Goal: Task Accomplishment & Management: Manage account settings

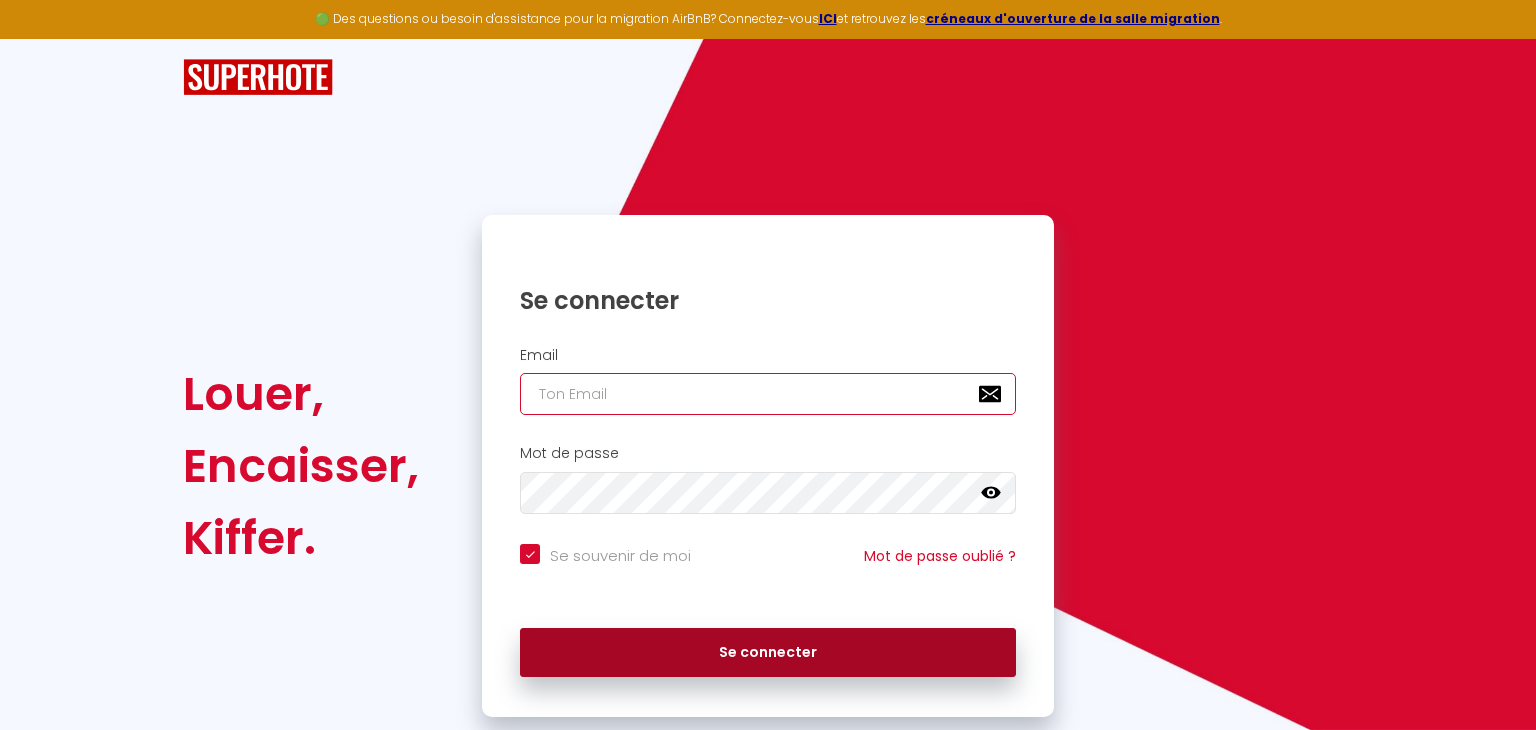
type input "[EMAIL_ADDRESS][DOMAIN_NAME]"
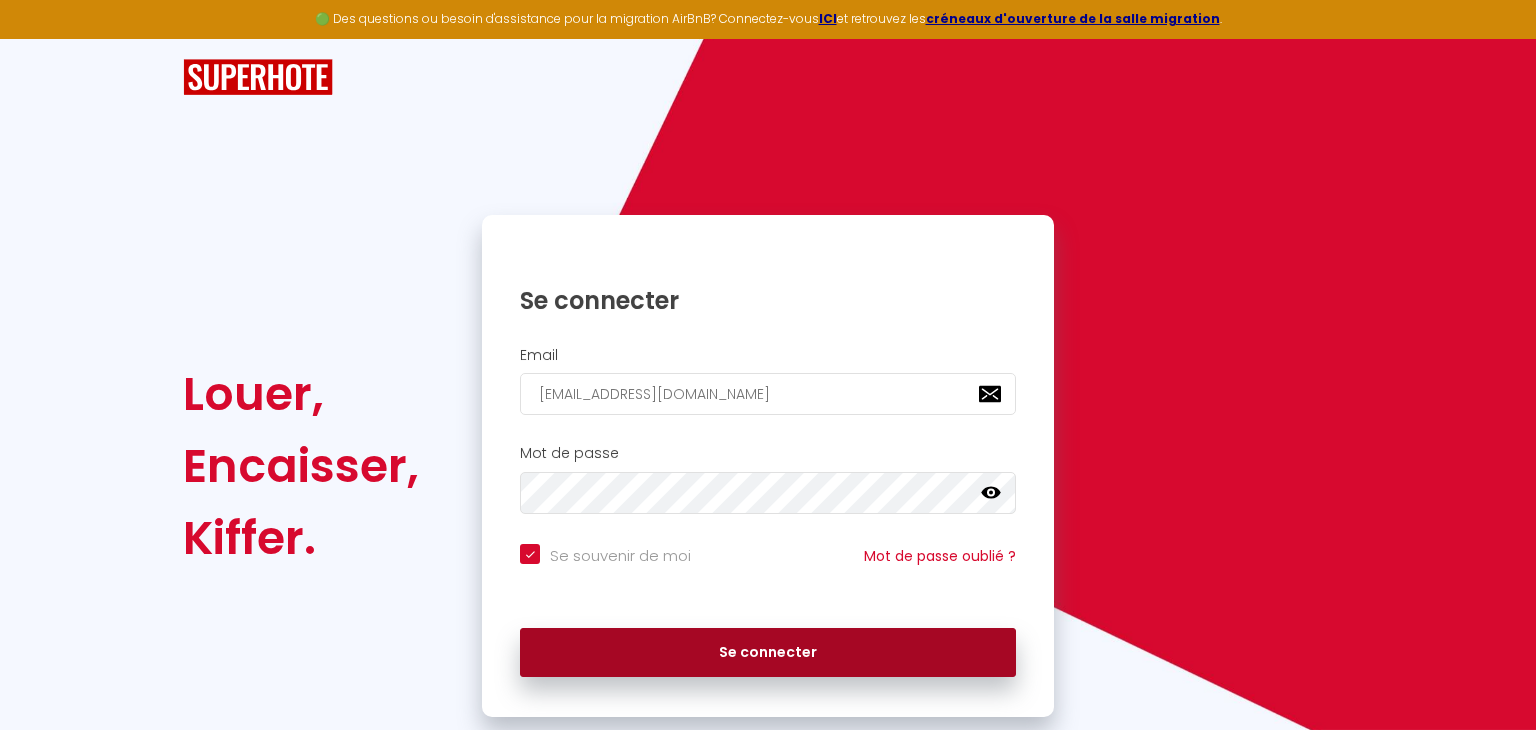
click at [841, 661] on button "Se connecter" at bounding box center [768, 653] width 496 height 50
checkbox input "true"
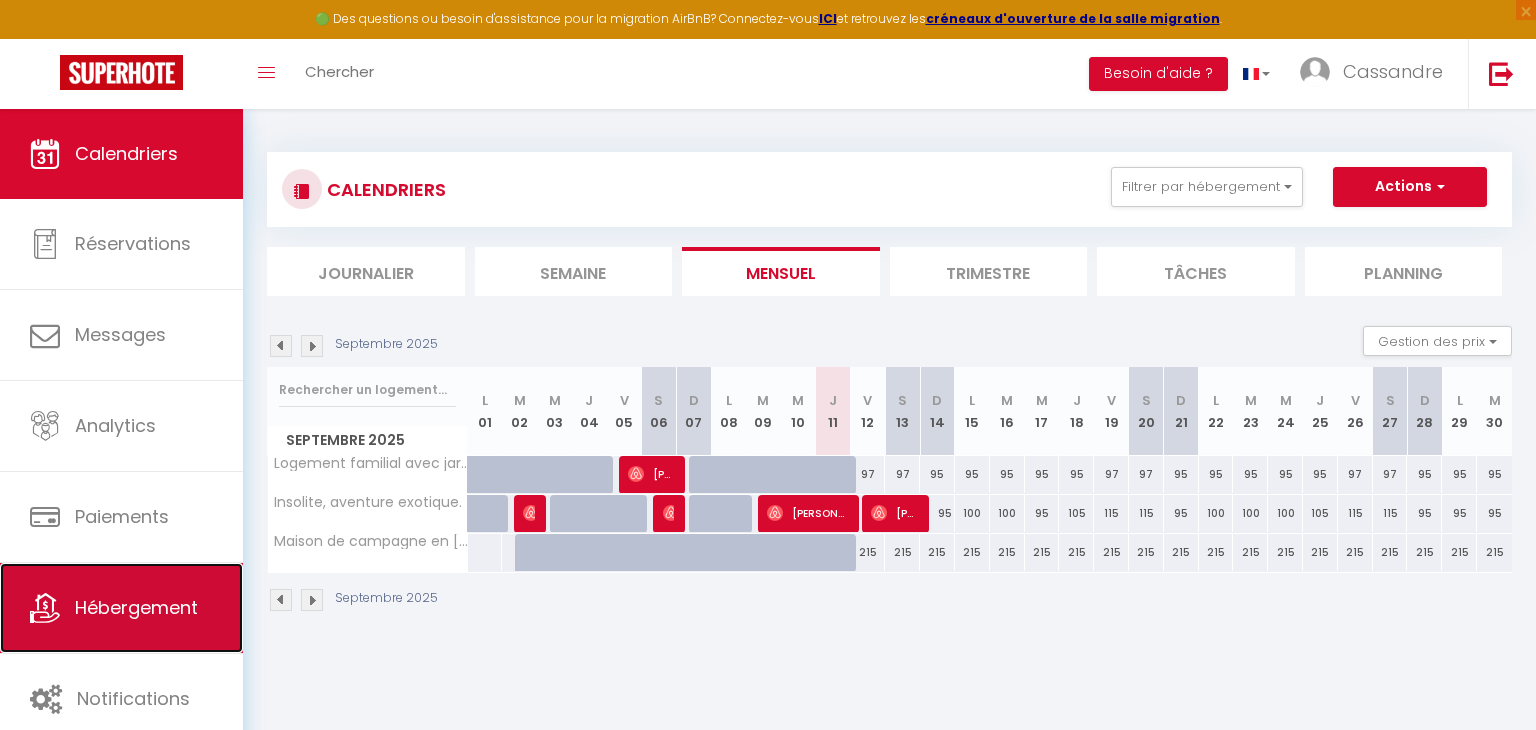
click at [121, 625] on link "Hébergement" at bounding box center [121, 608] width 243 height 90
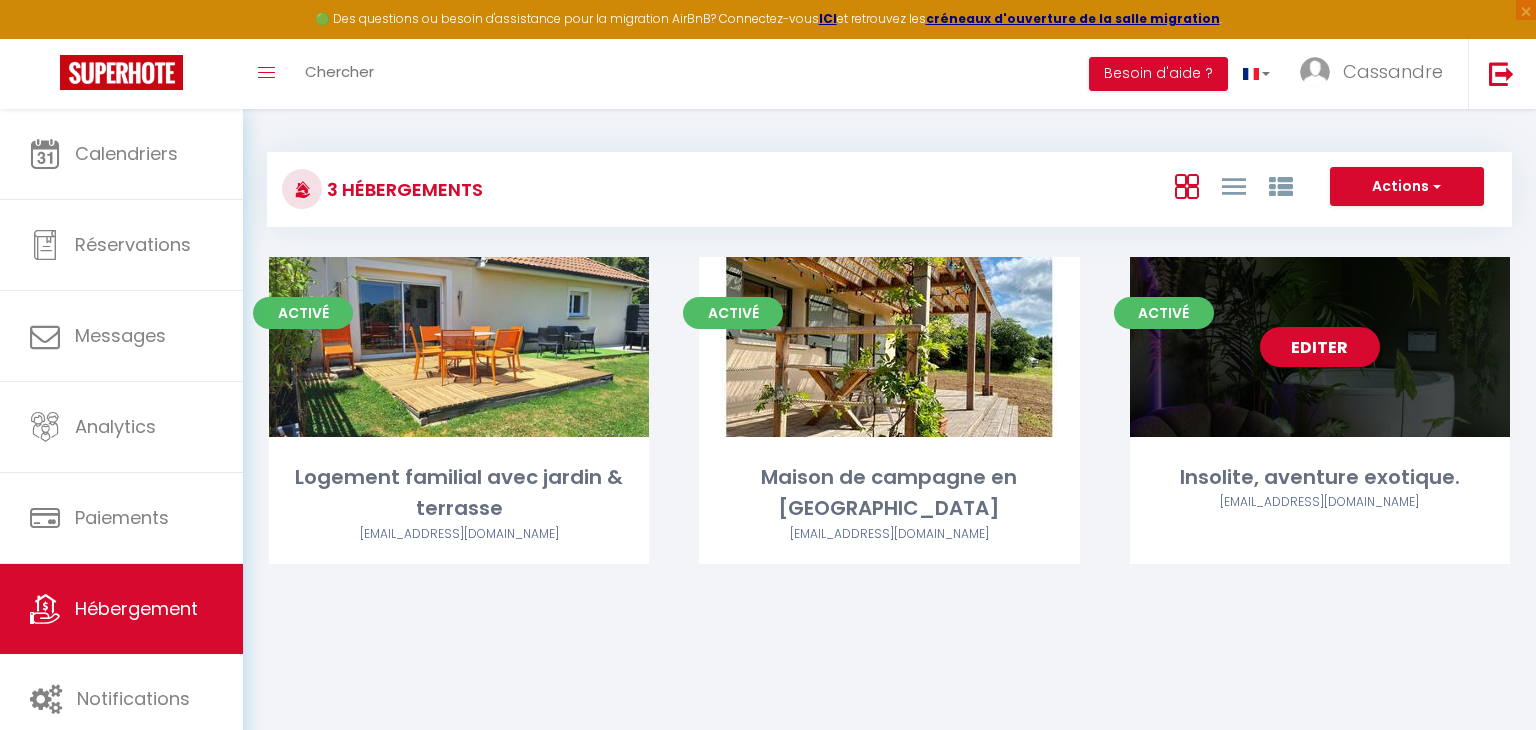
click at [1341, 372] on div "Editer" at bounding box center [1320, 347] width 380 height 180
select select "3"
select select "2"
select select "1"
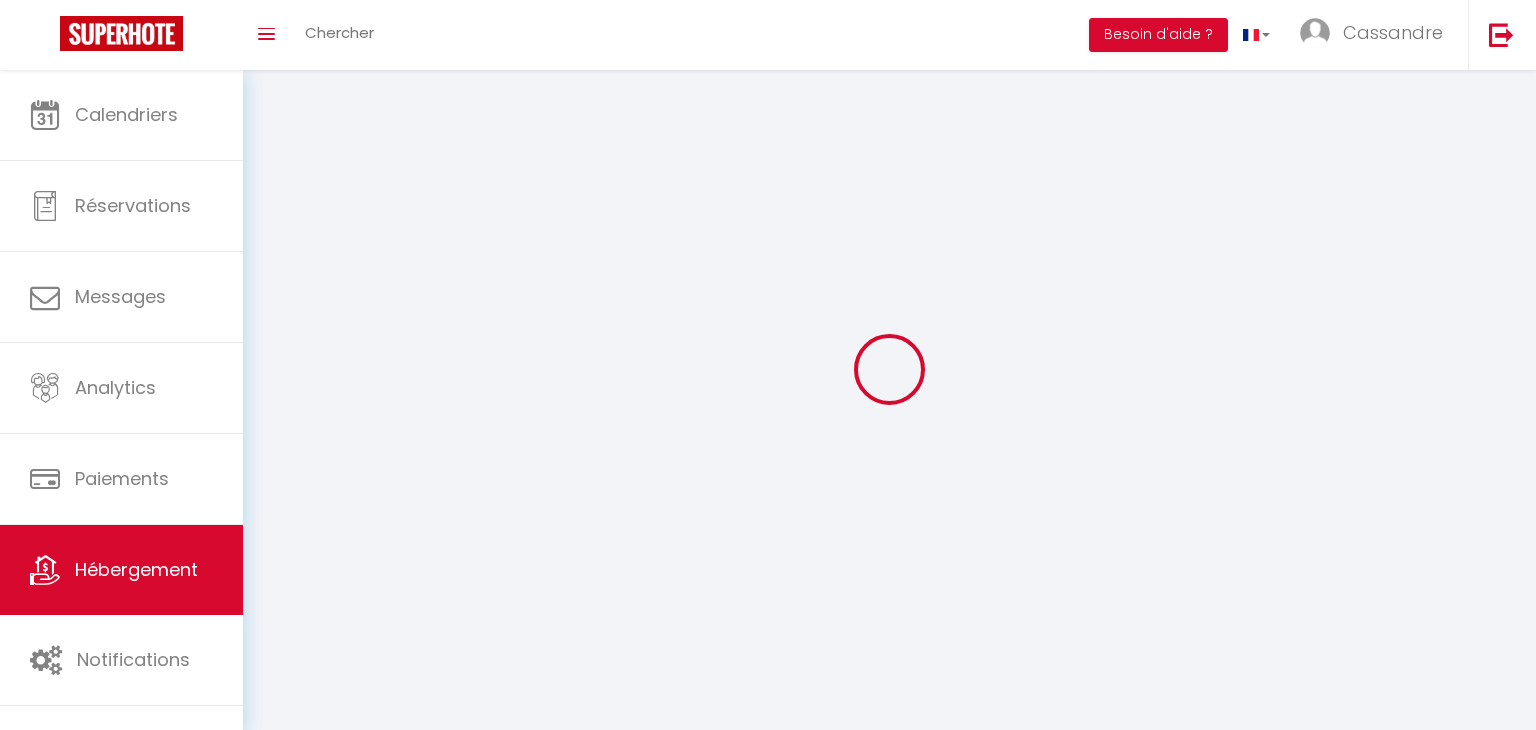
select select
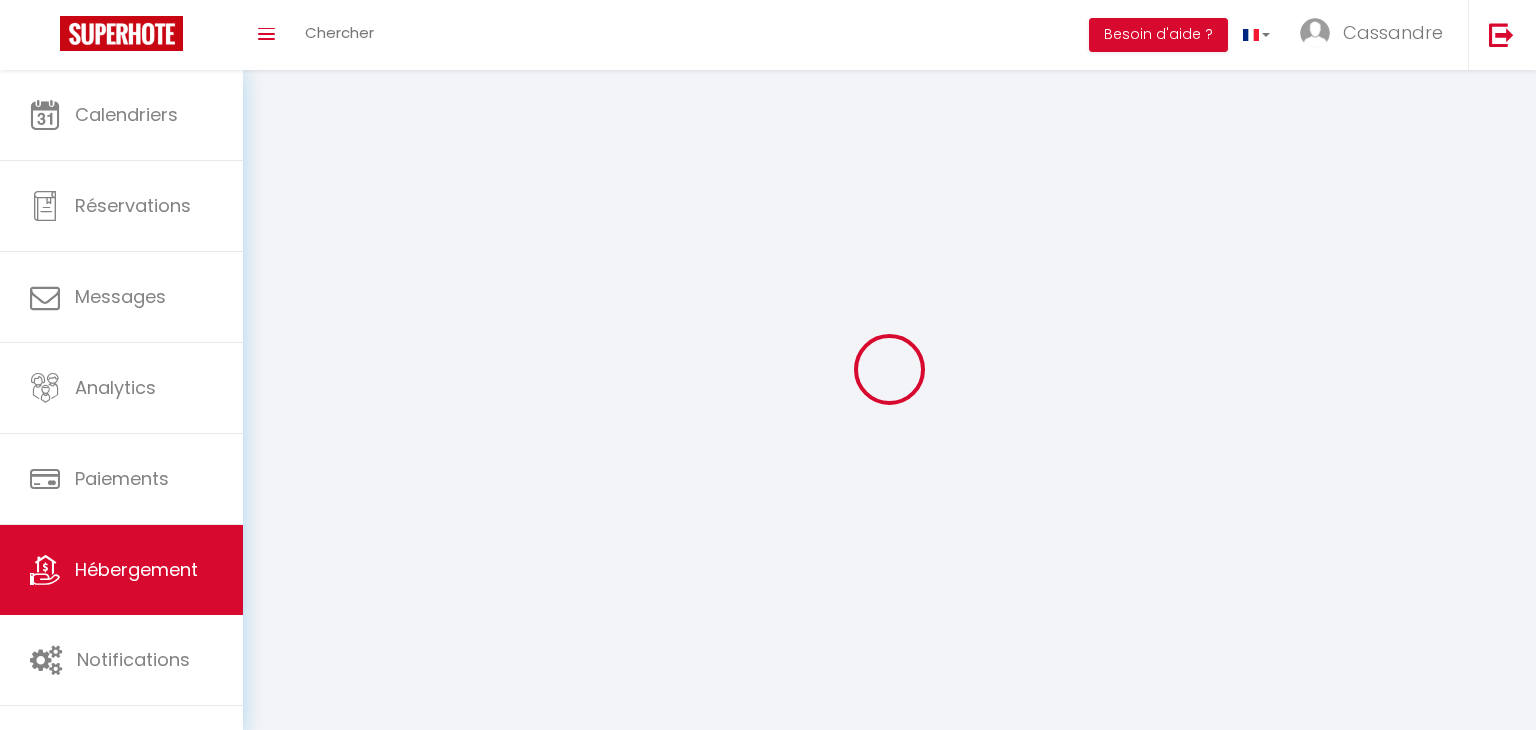
select select "1"
select select
checkbox input "false"
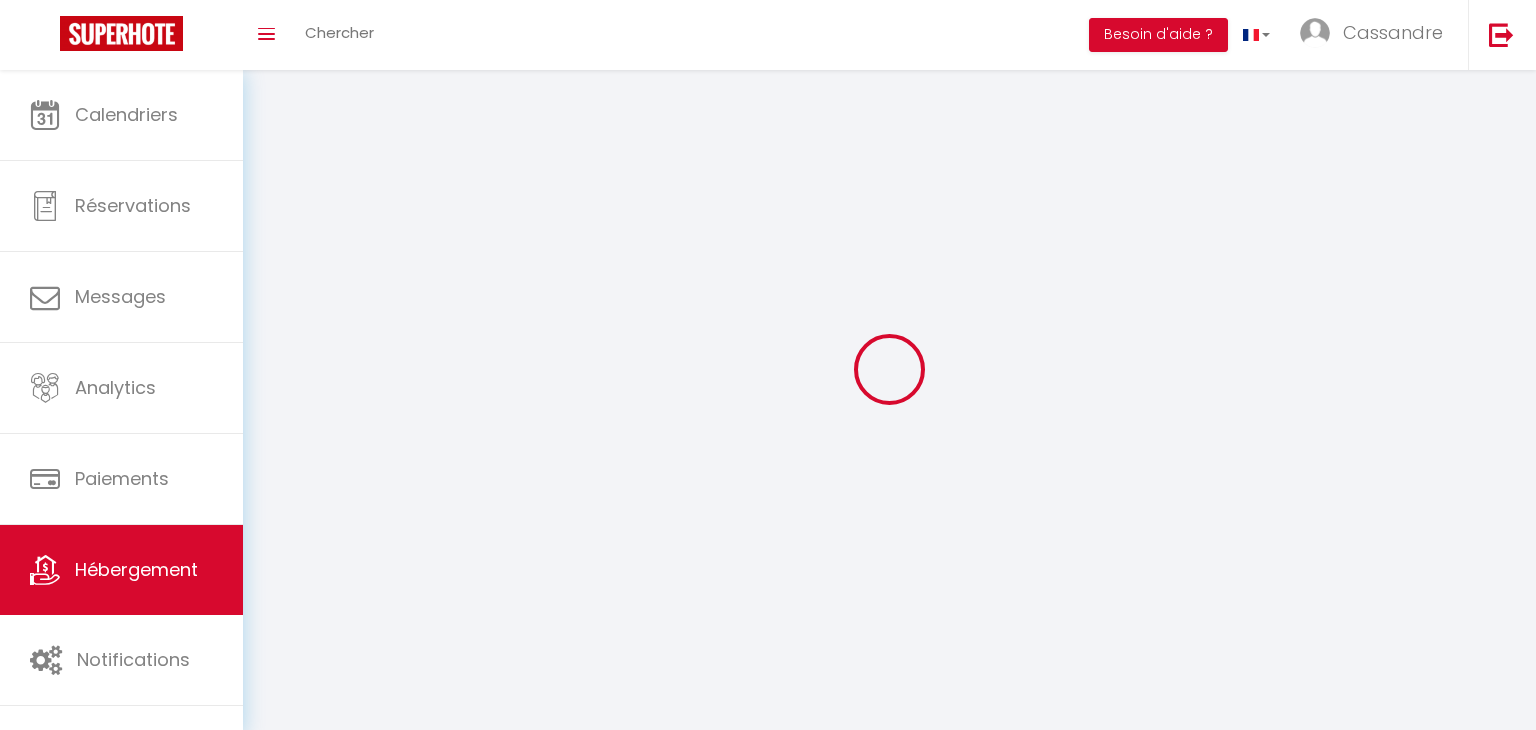
checkbox input "false"
select select "28"
select select
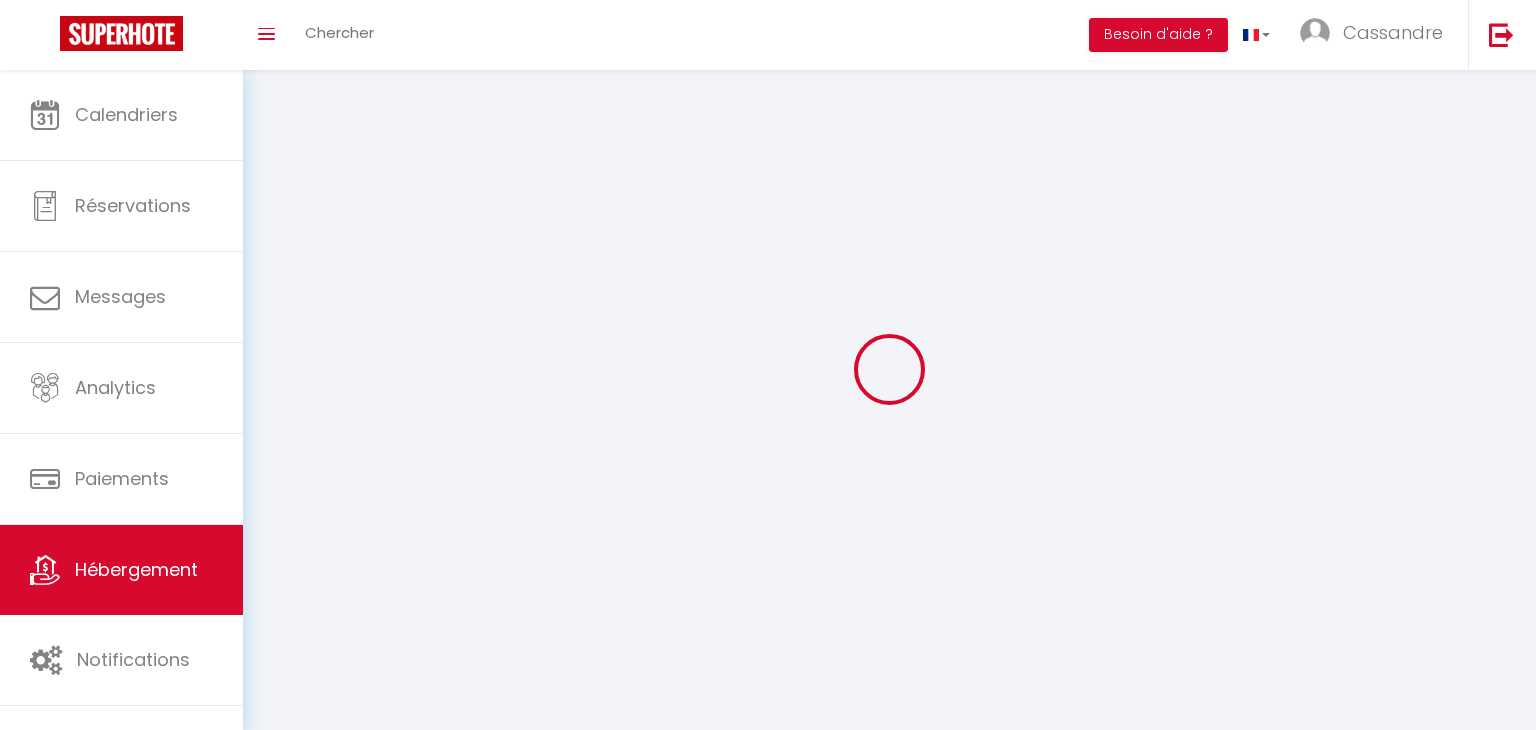
select select
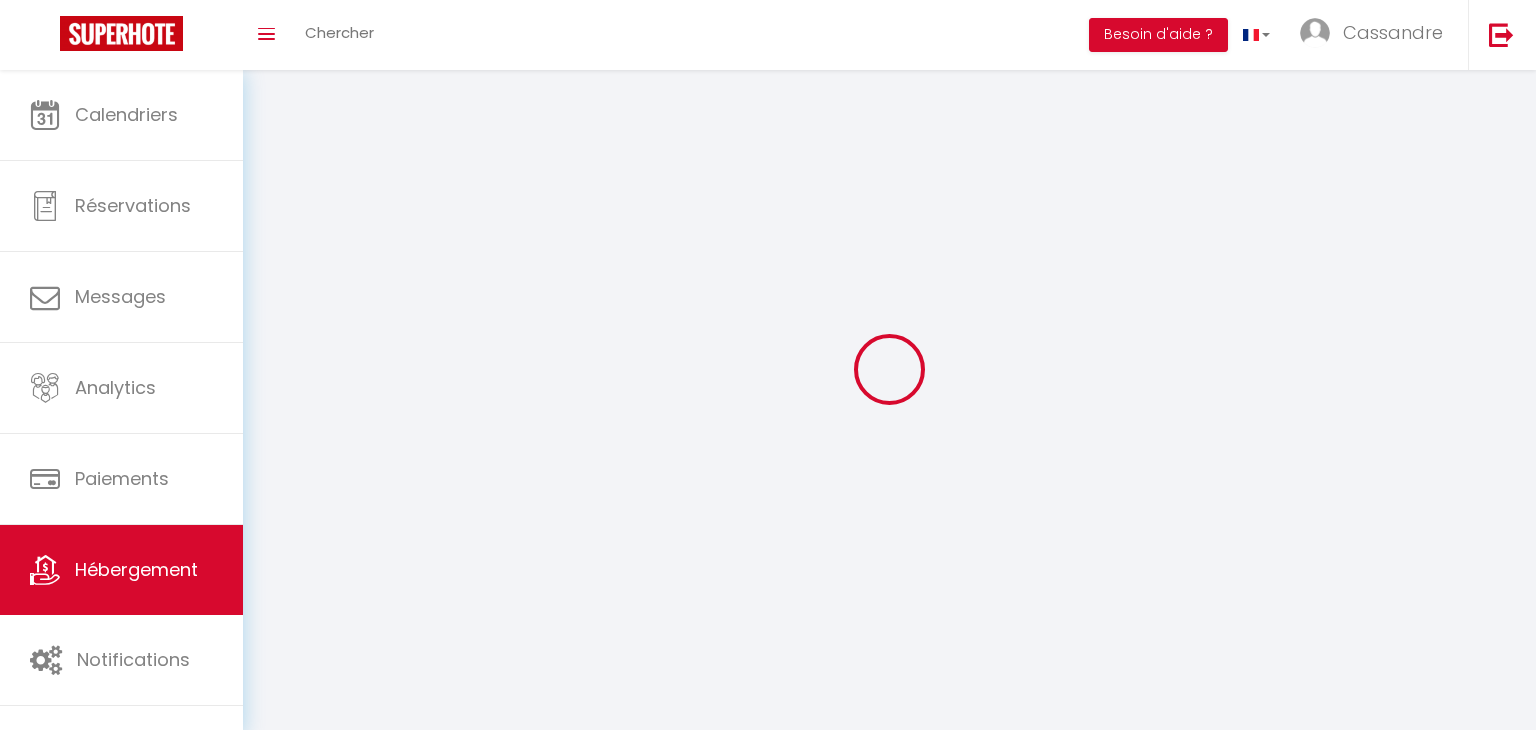
checkbox input "false"
select select
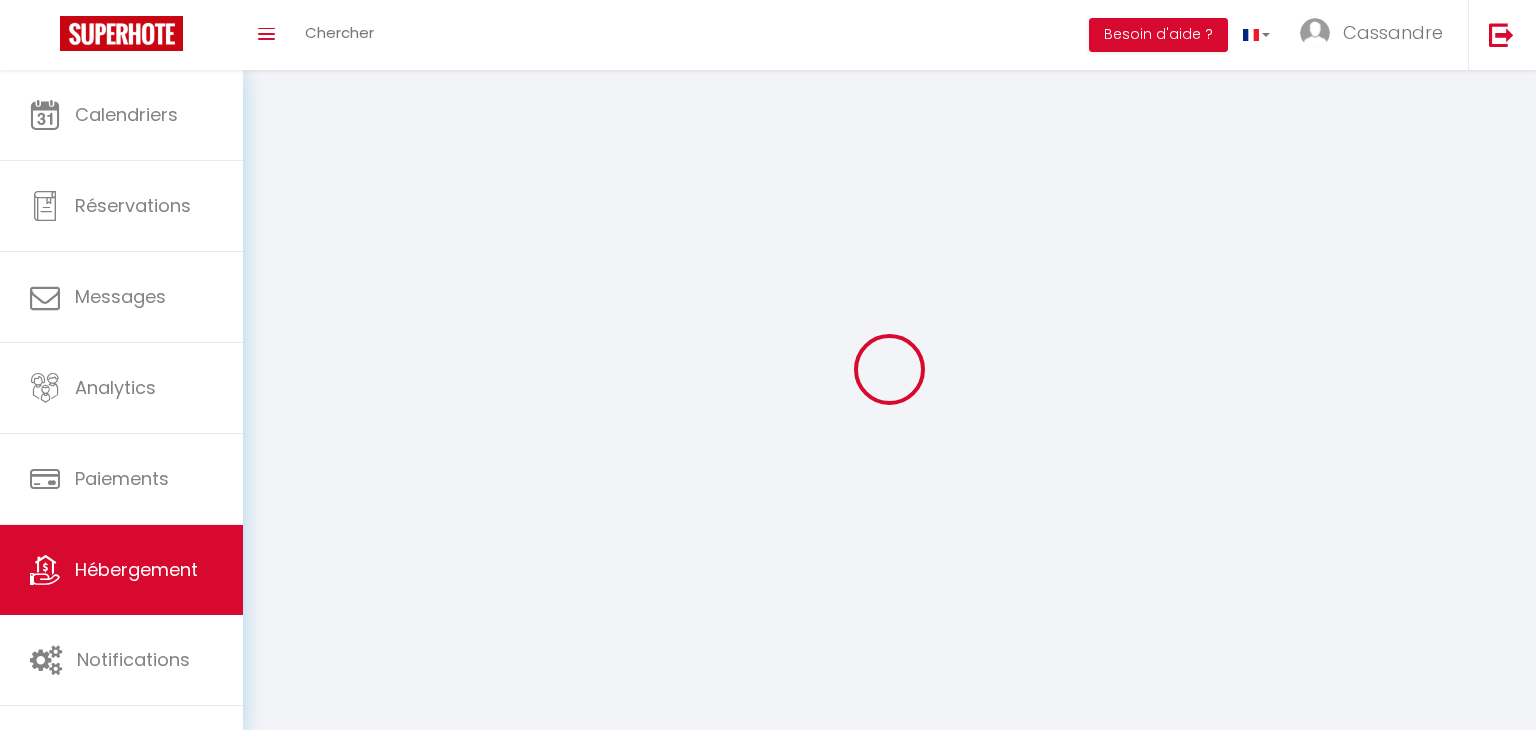
select select
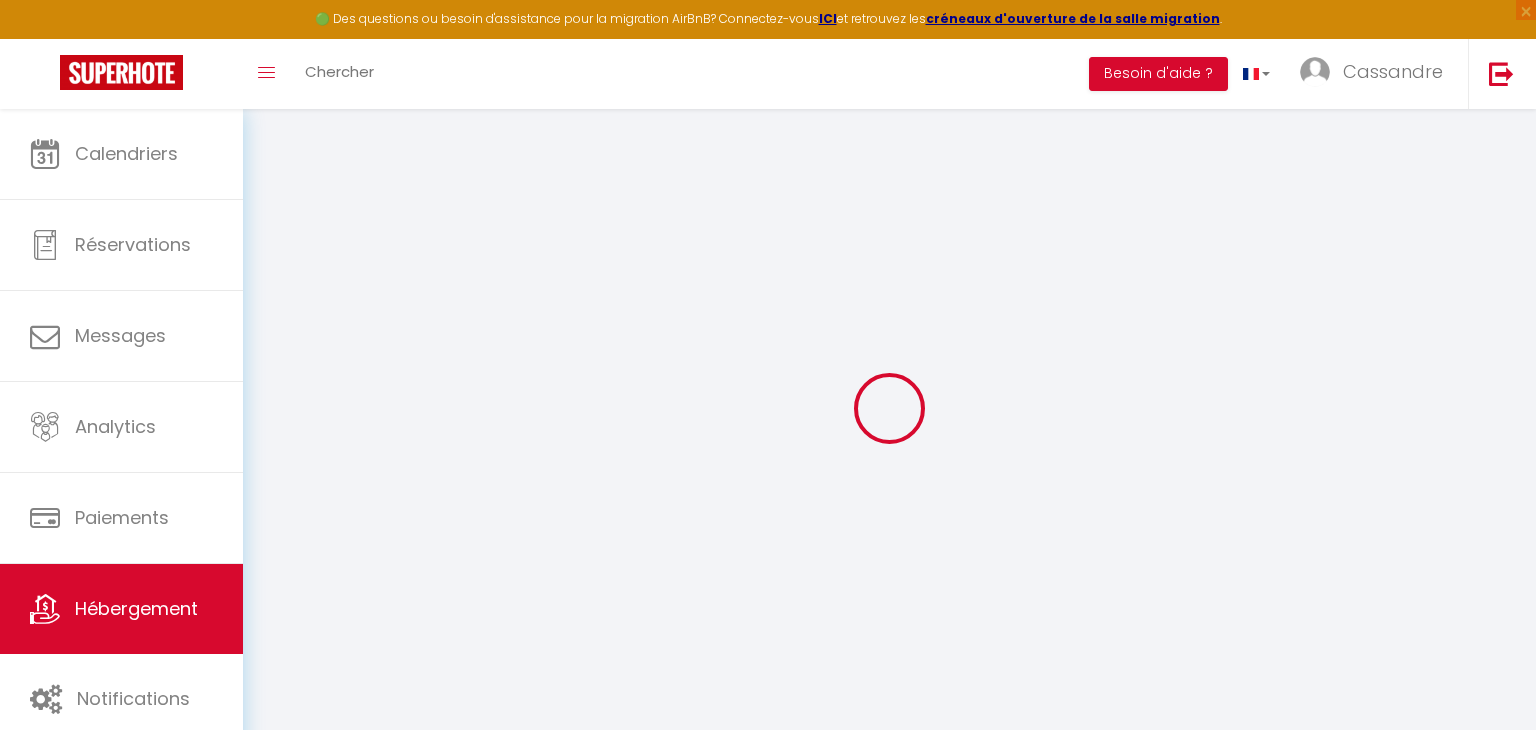
select select
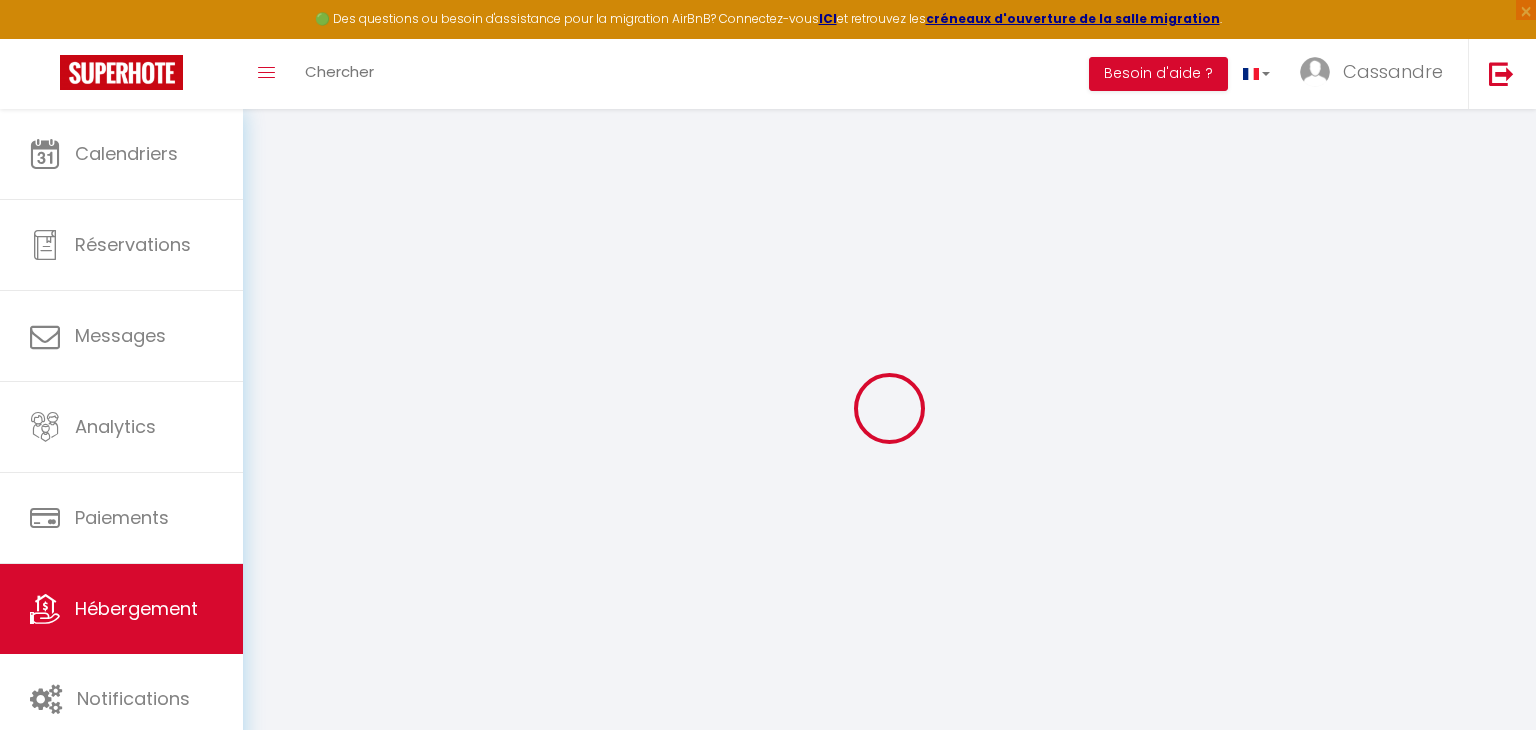
select select
checkbox input "false"
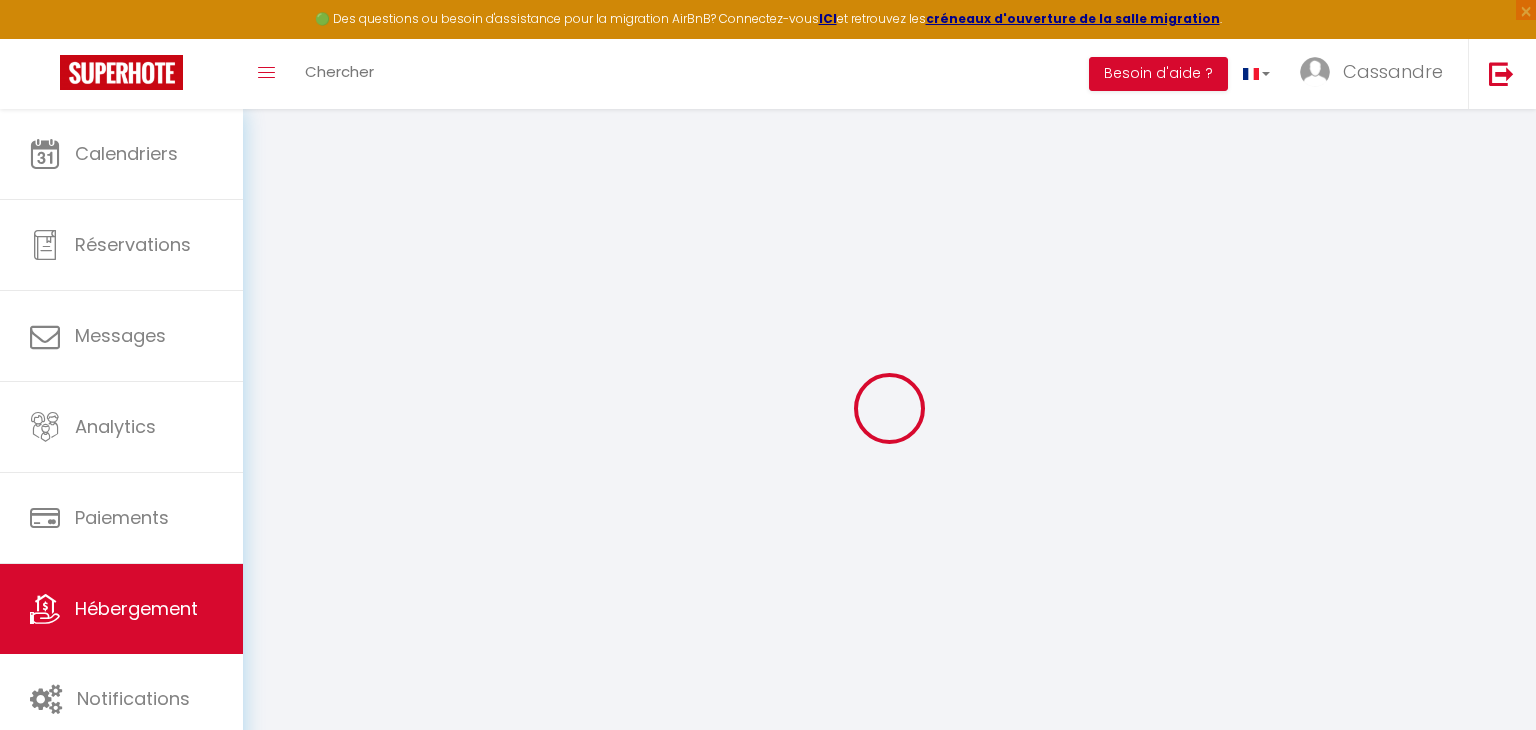
select select
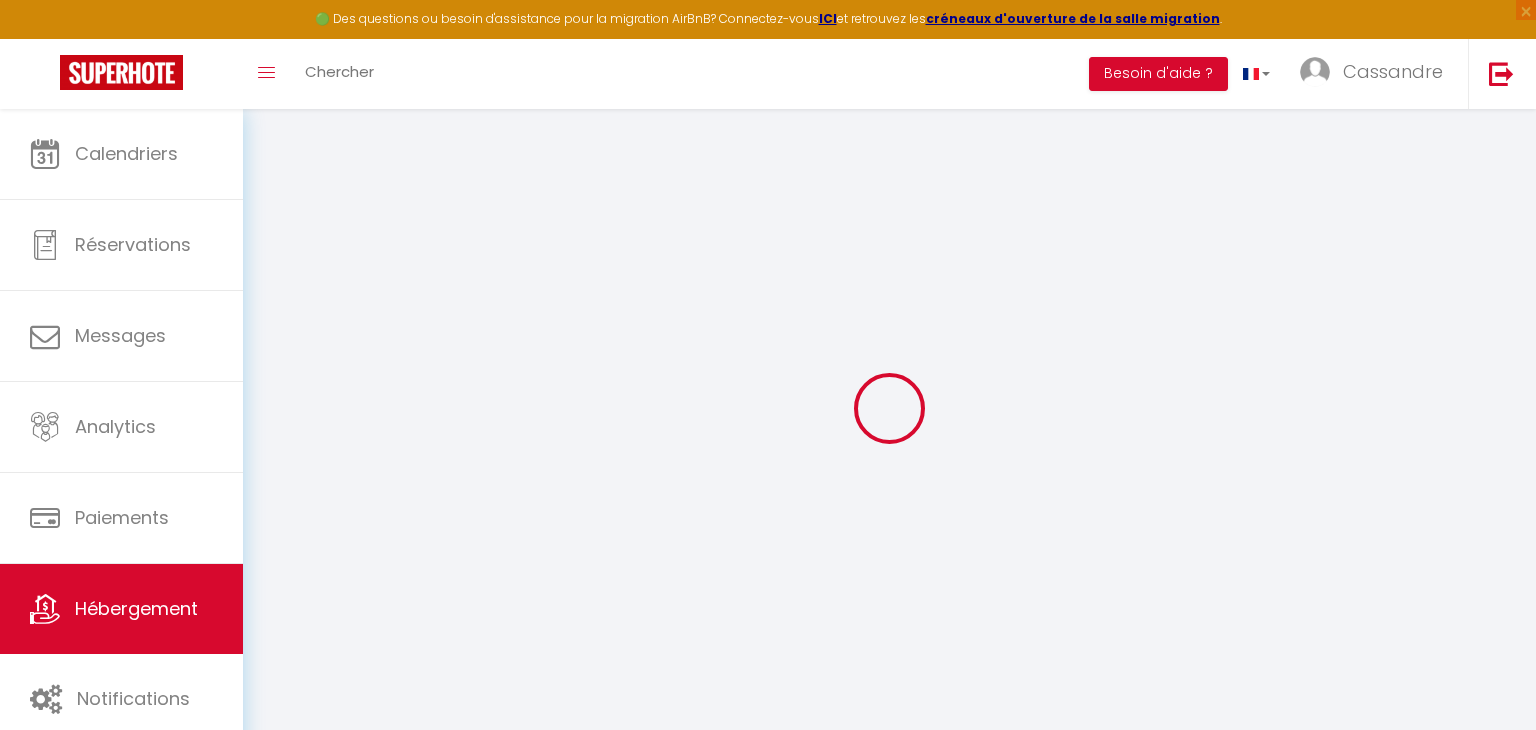
select select
checkbox input "false"
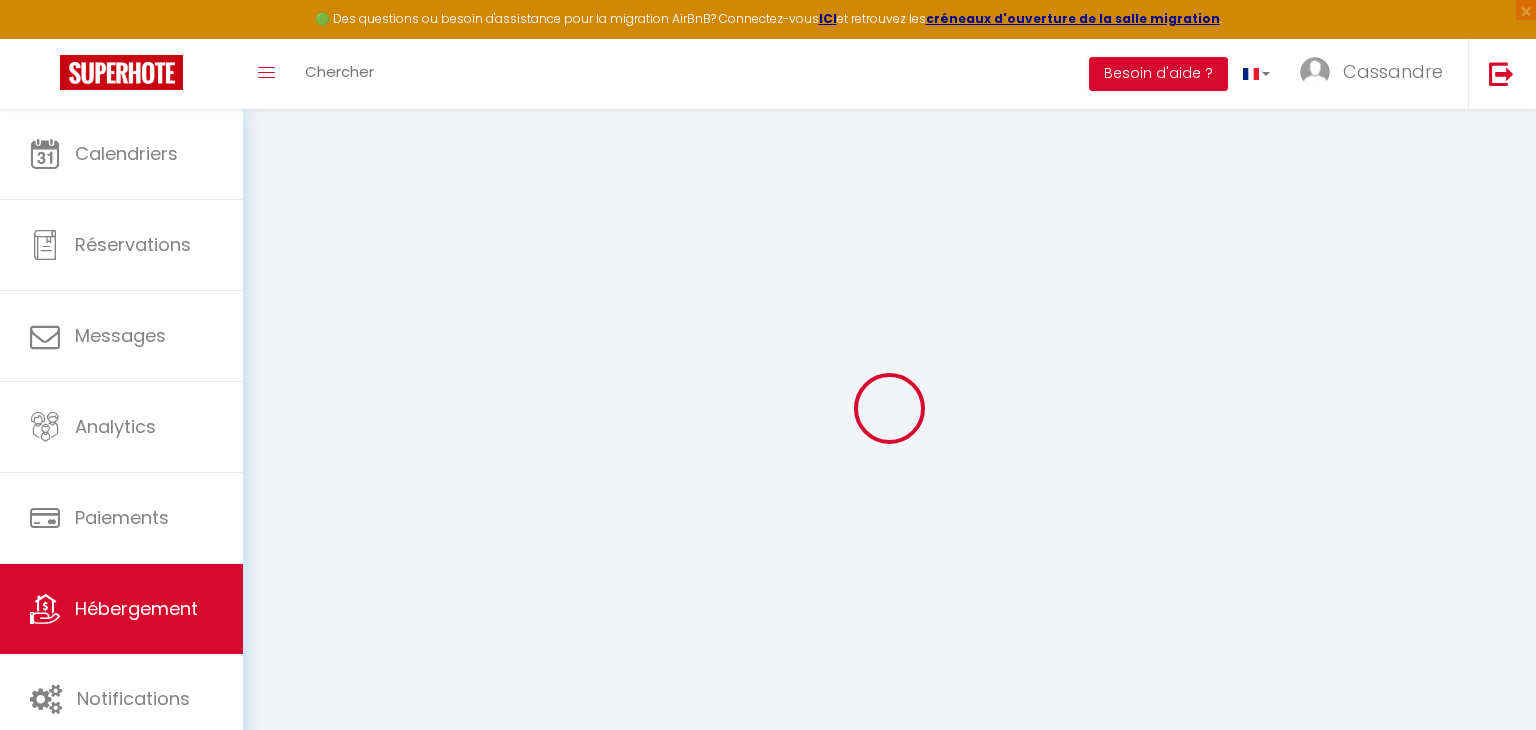
checkbox input "false"
select select
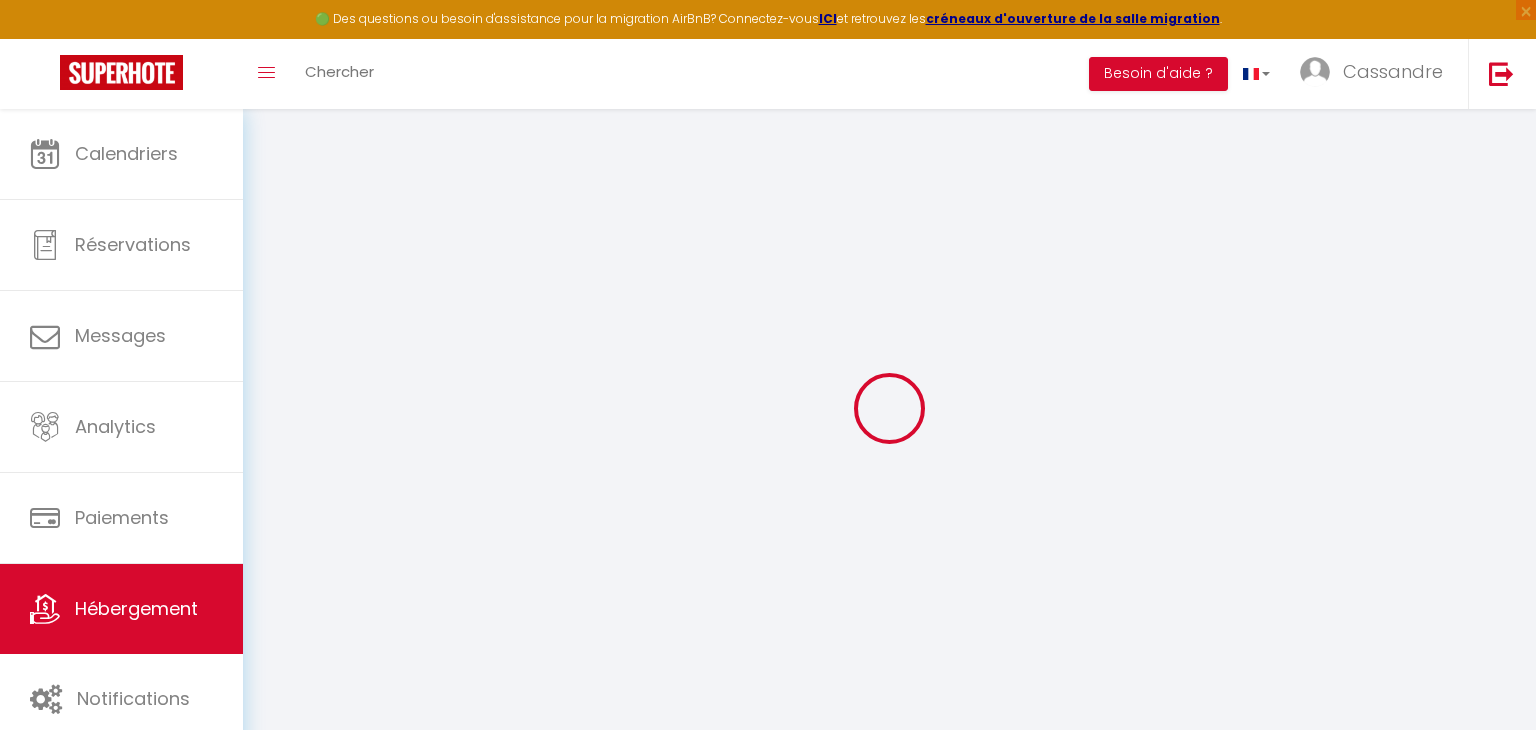
select select
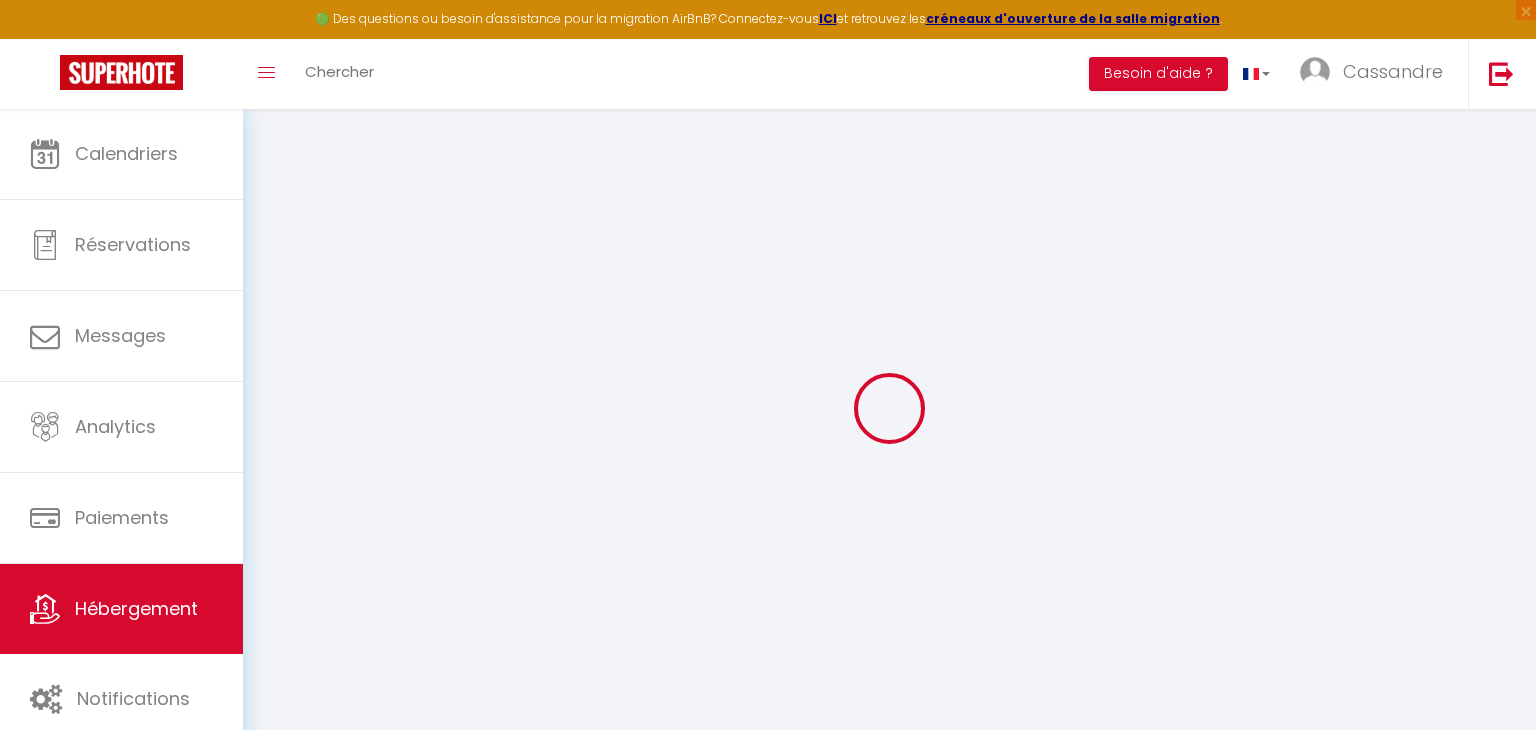
checkbox input "false"
select select
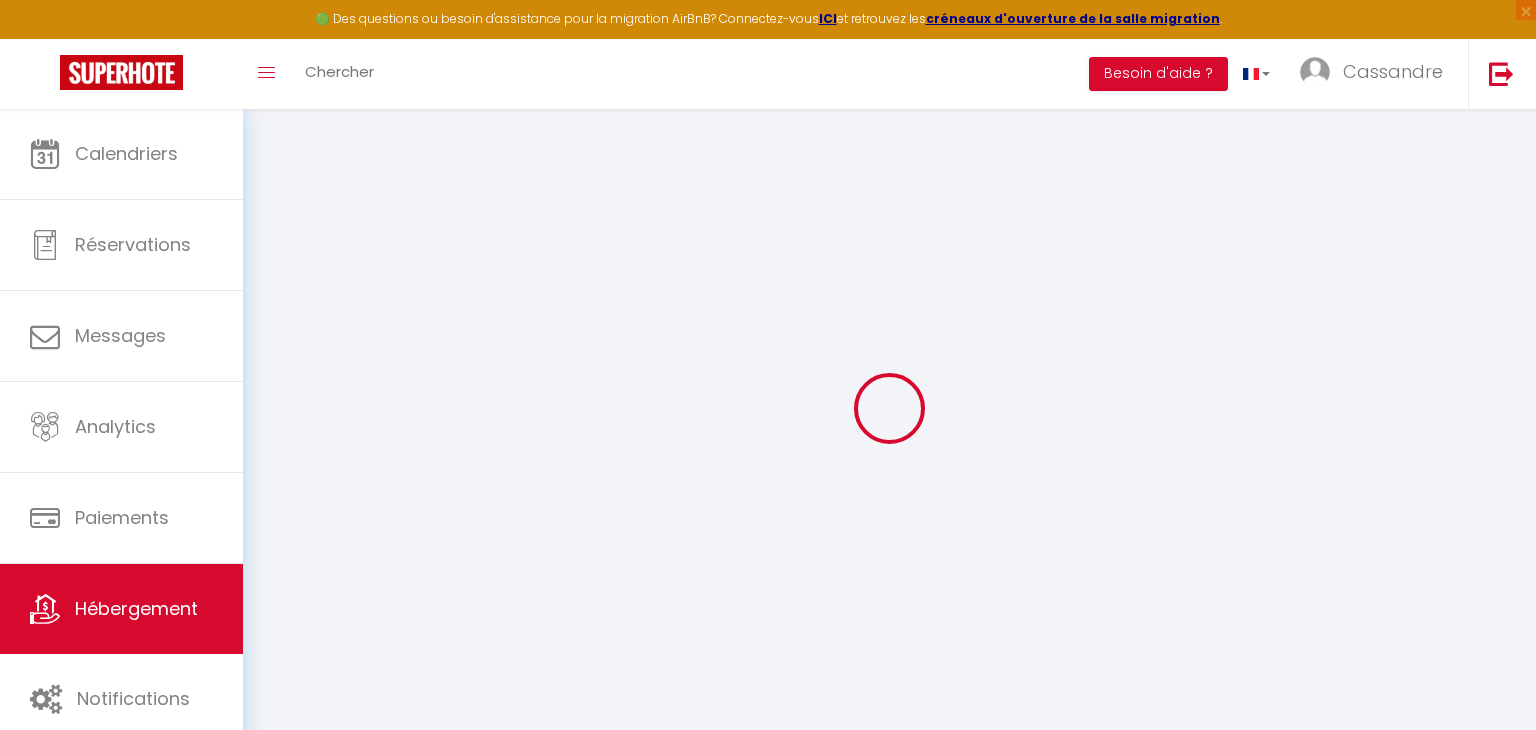
select select
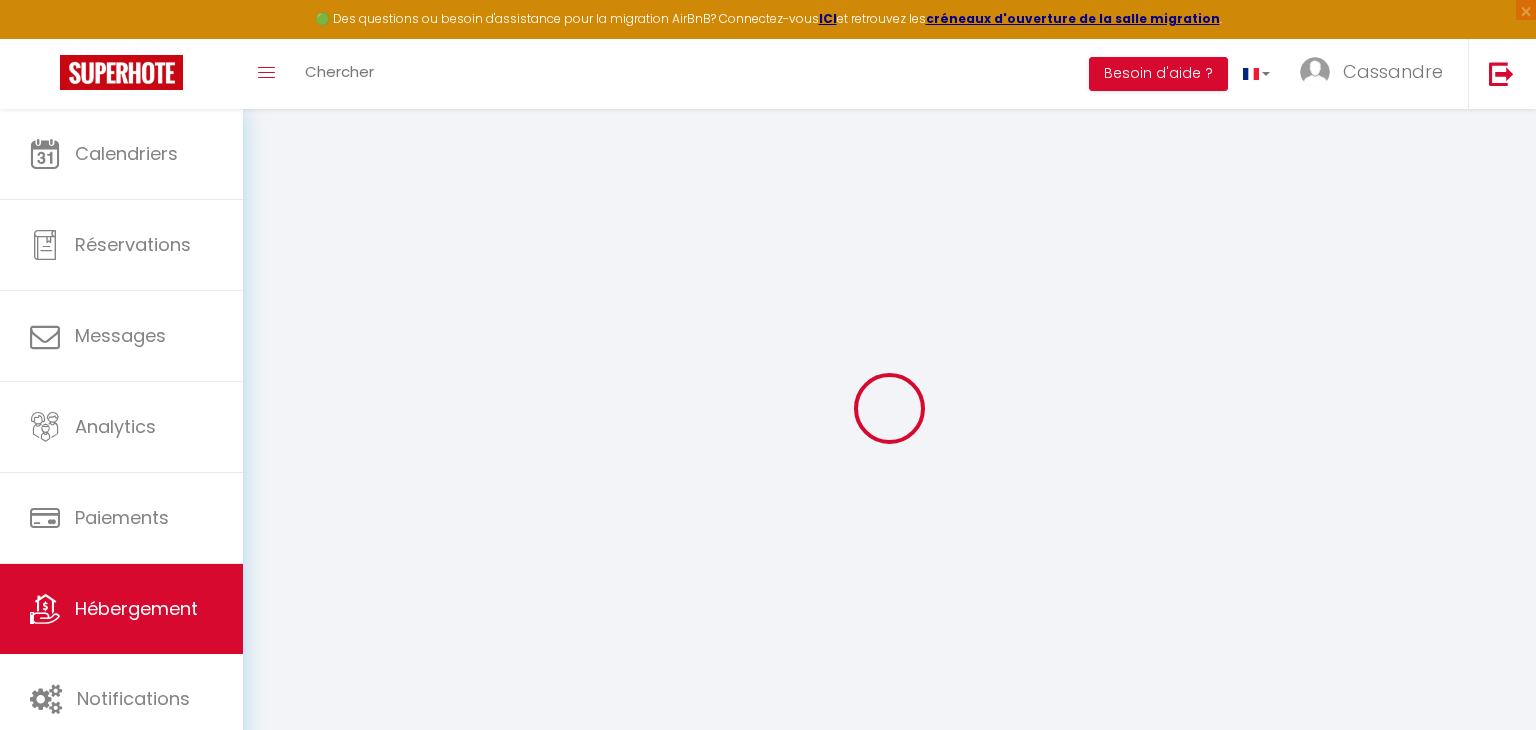
select select
checkbox input "false"
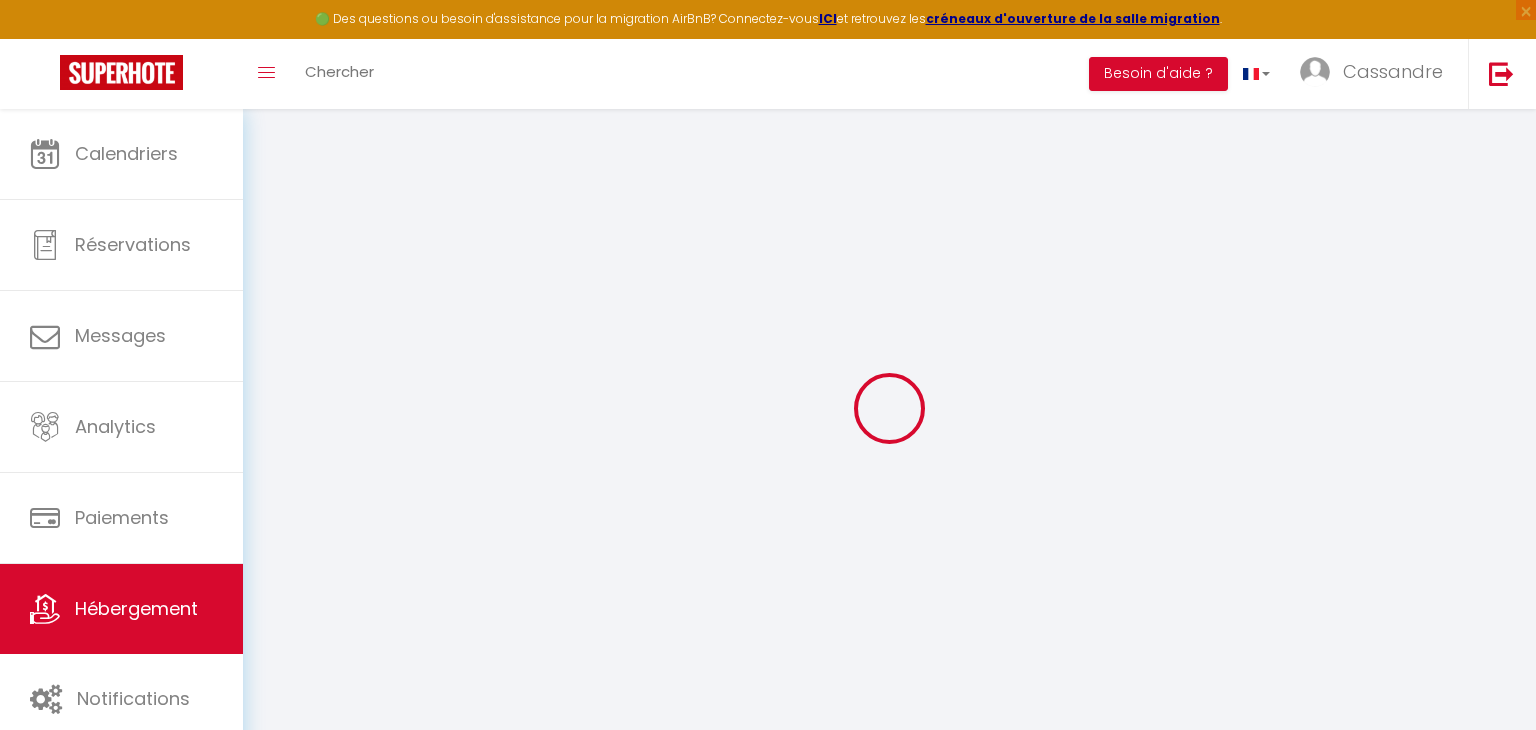
checkbox input "false"
select select
type input "Insolite, aventure exotique."
select select "2"
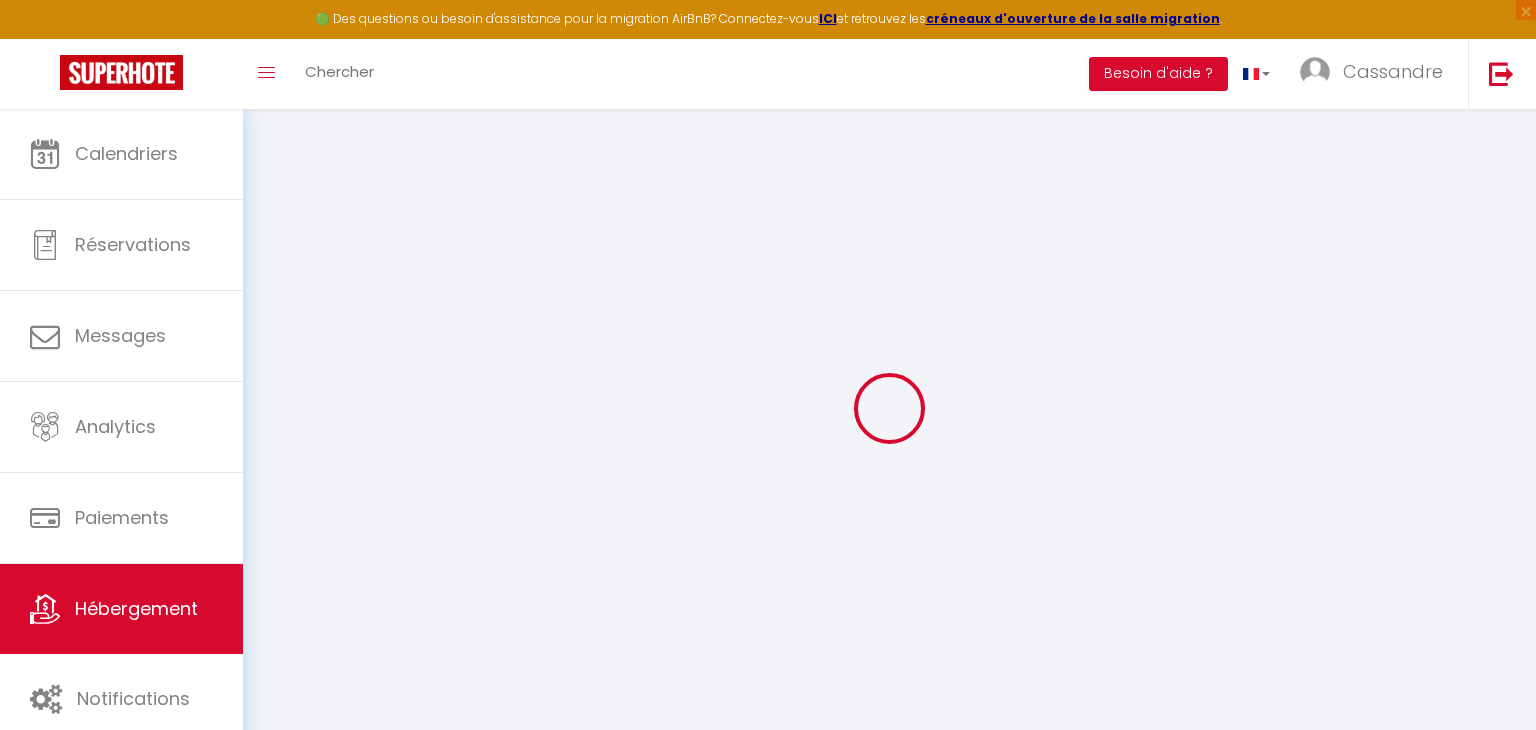
type input "95"
type input "15"
select select
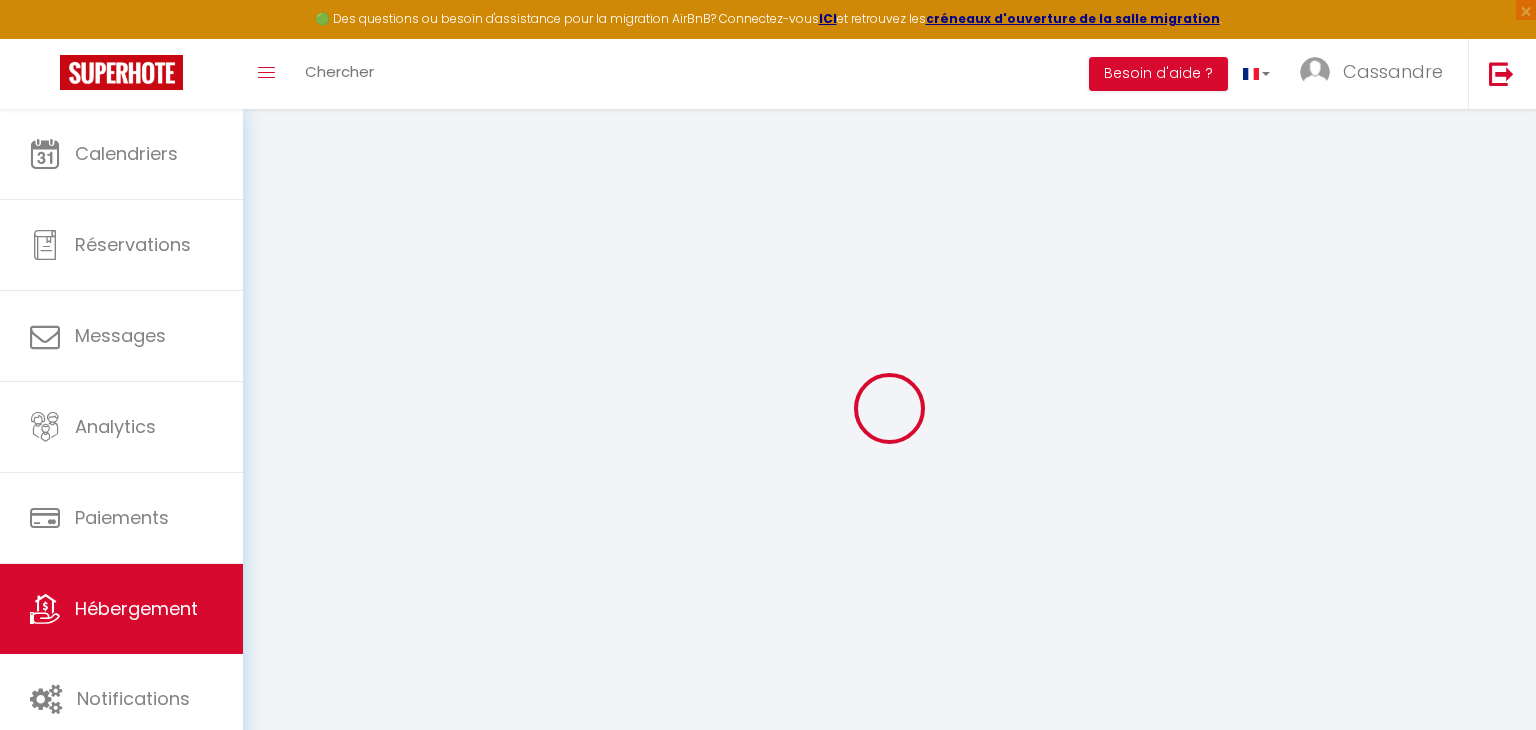
select select
type input "[STREET_ADDRESS]"
type input "19140"
type input "Uzerche"
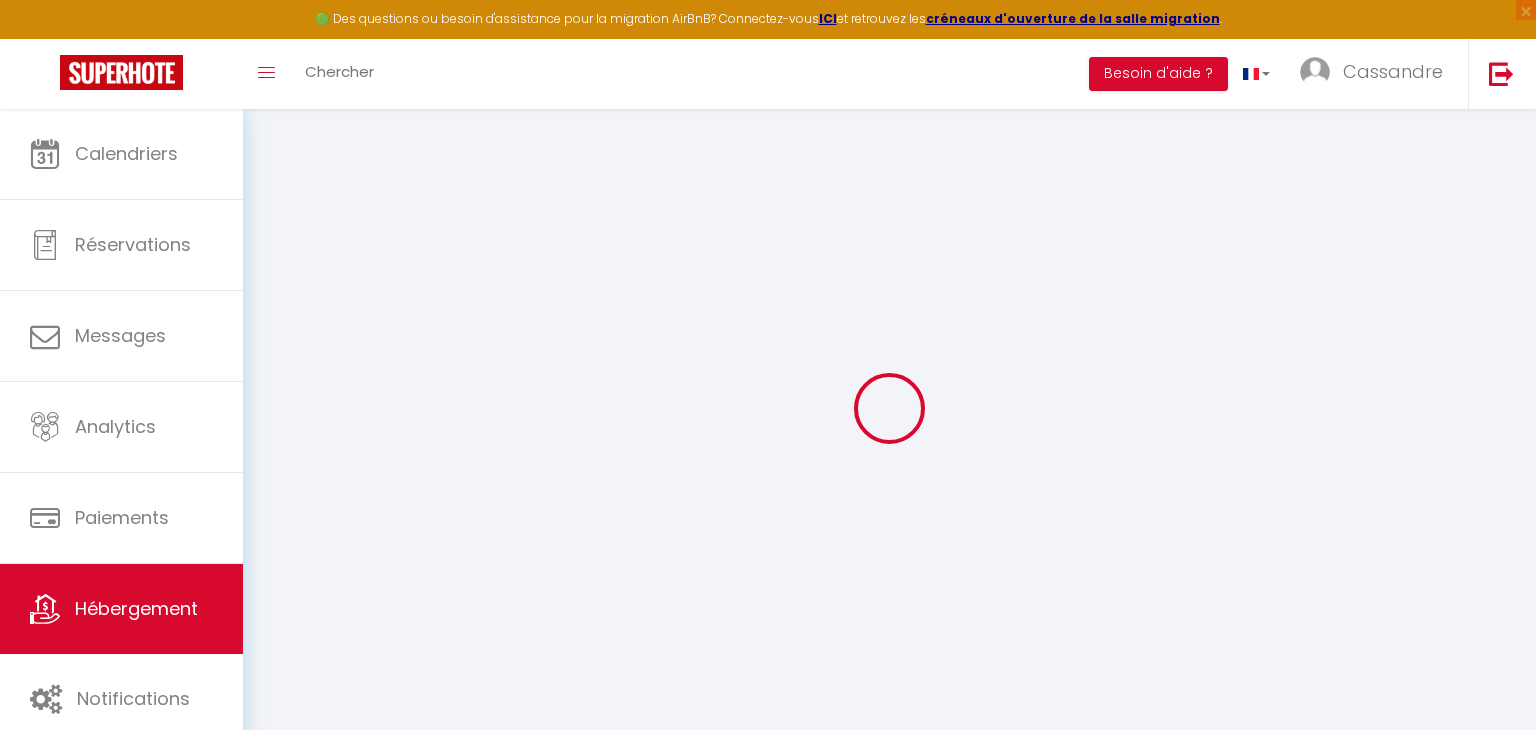
type input "[EMAIL_ADDRESS][DOMAIN_NAME]"
select select
checkbox input "false"
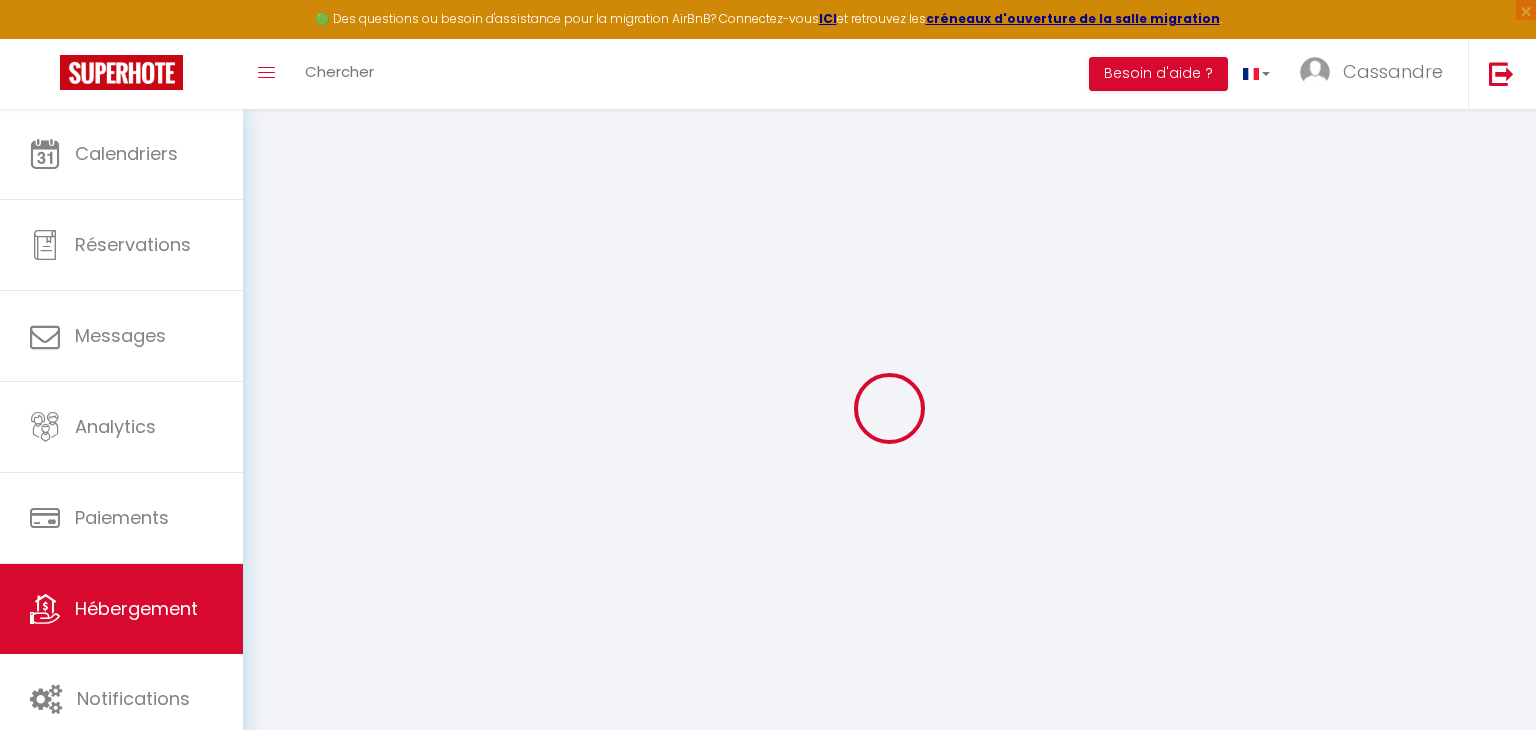
checkbox input "false"
type input "0"
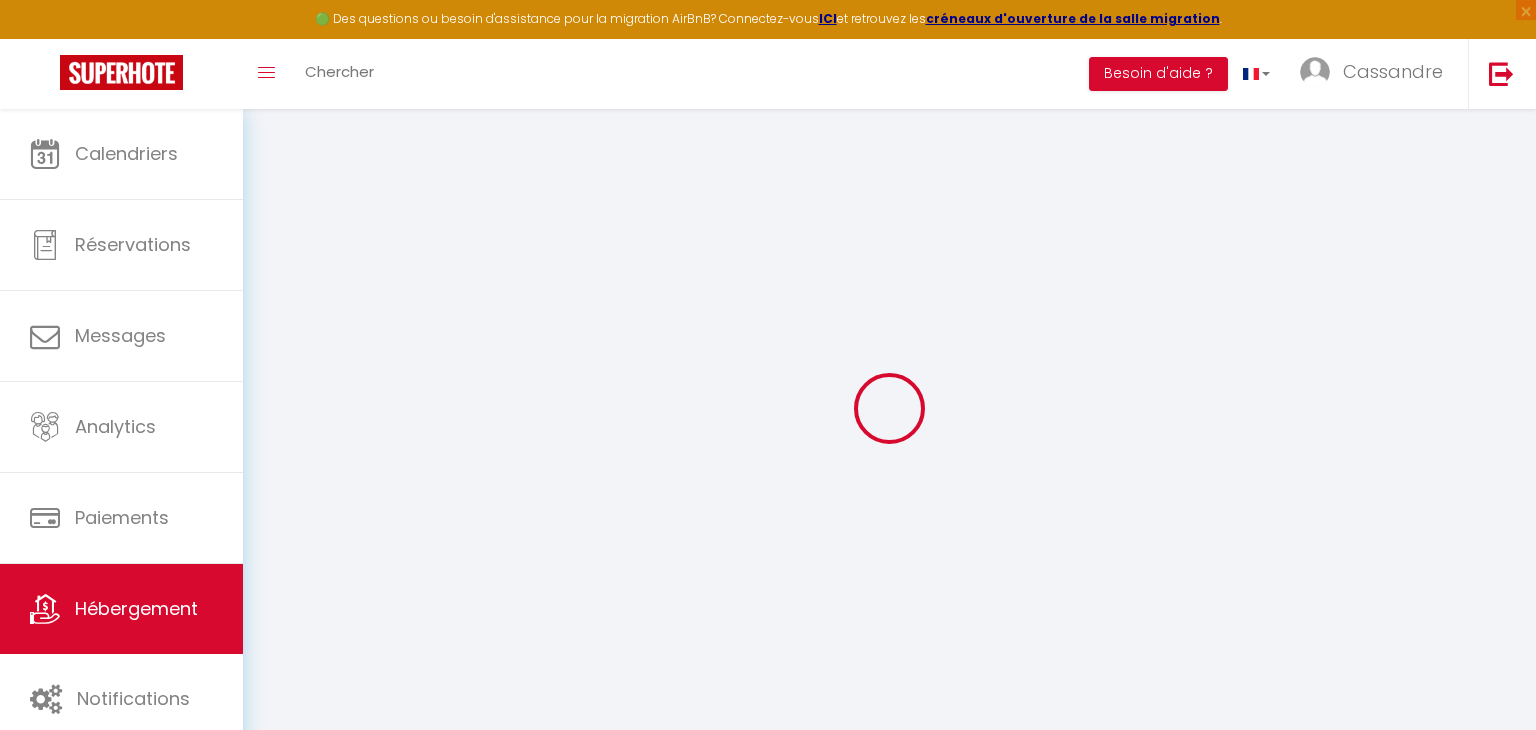
select select
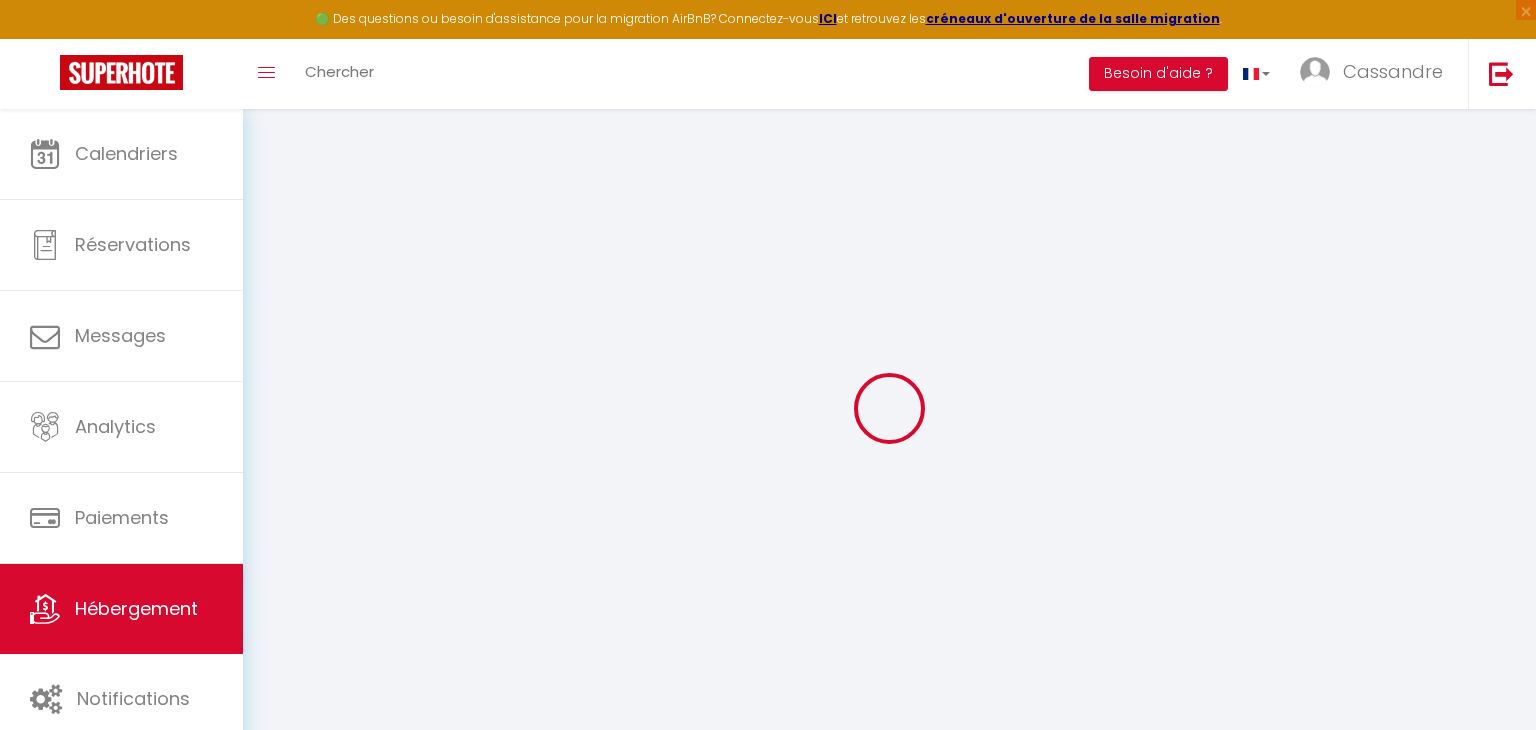
select select
checkbox input "false"
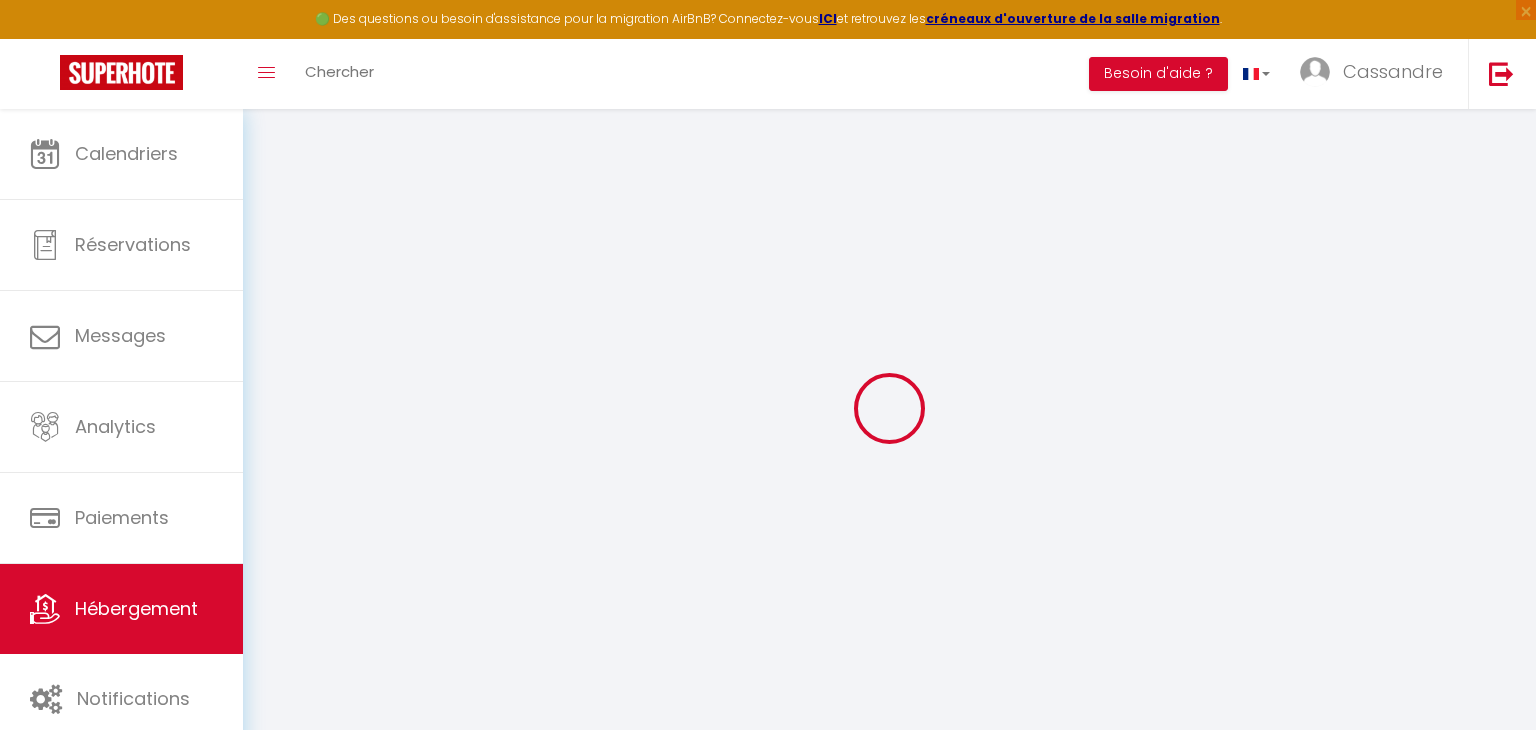
select select
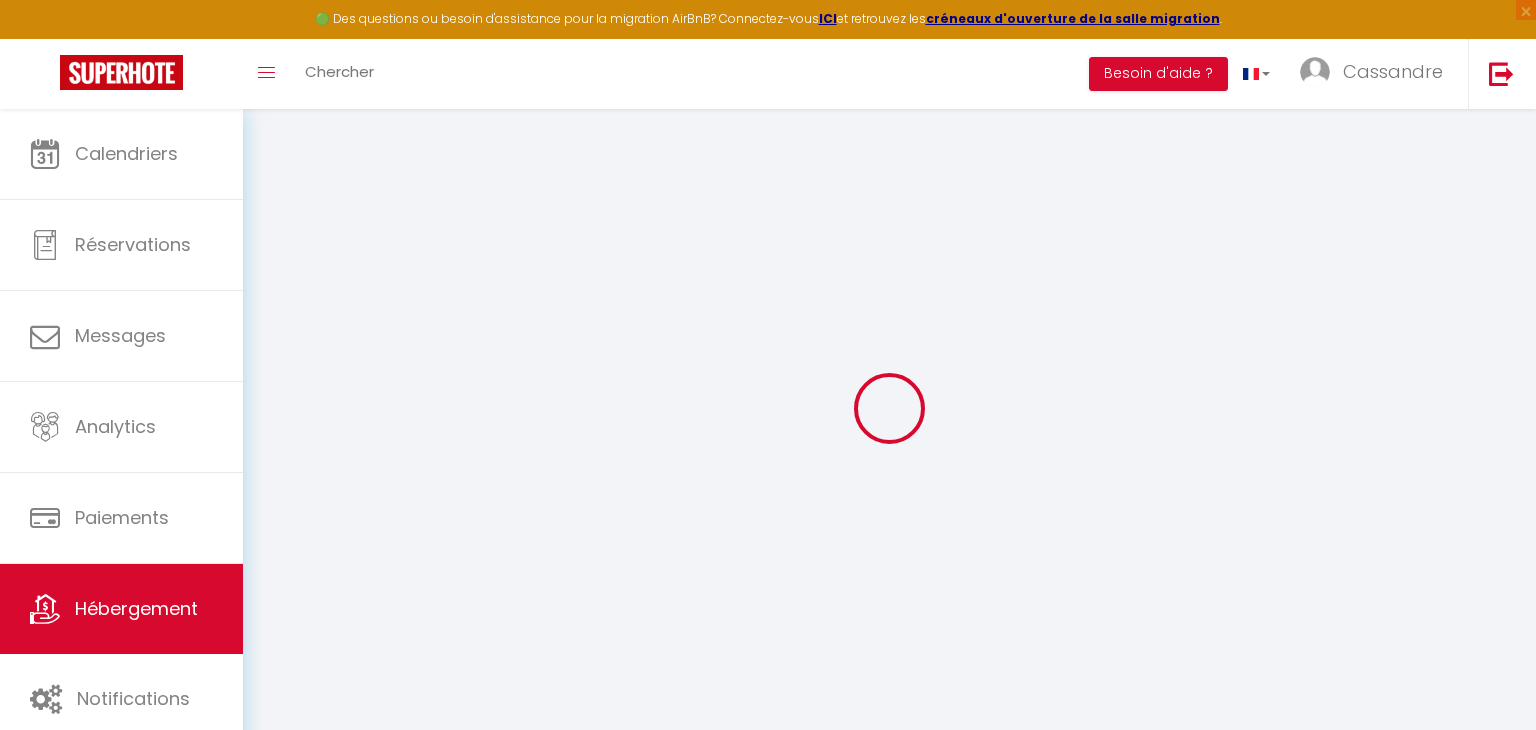
select select
checkbox input "false"
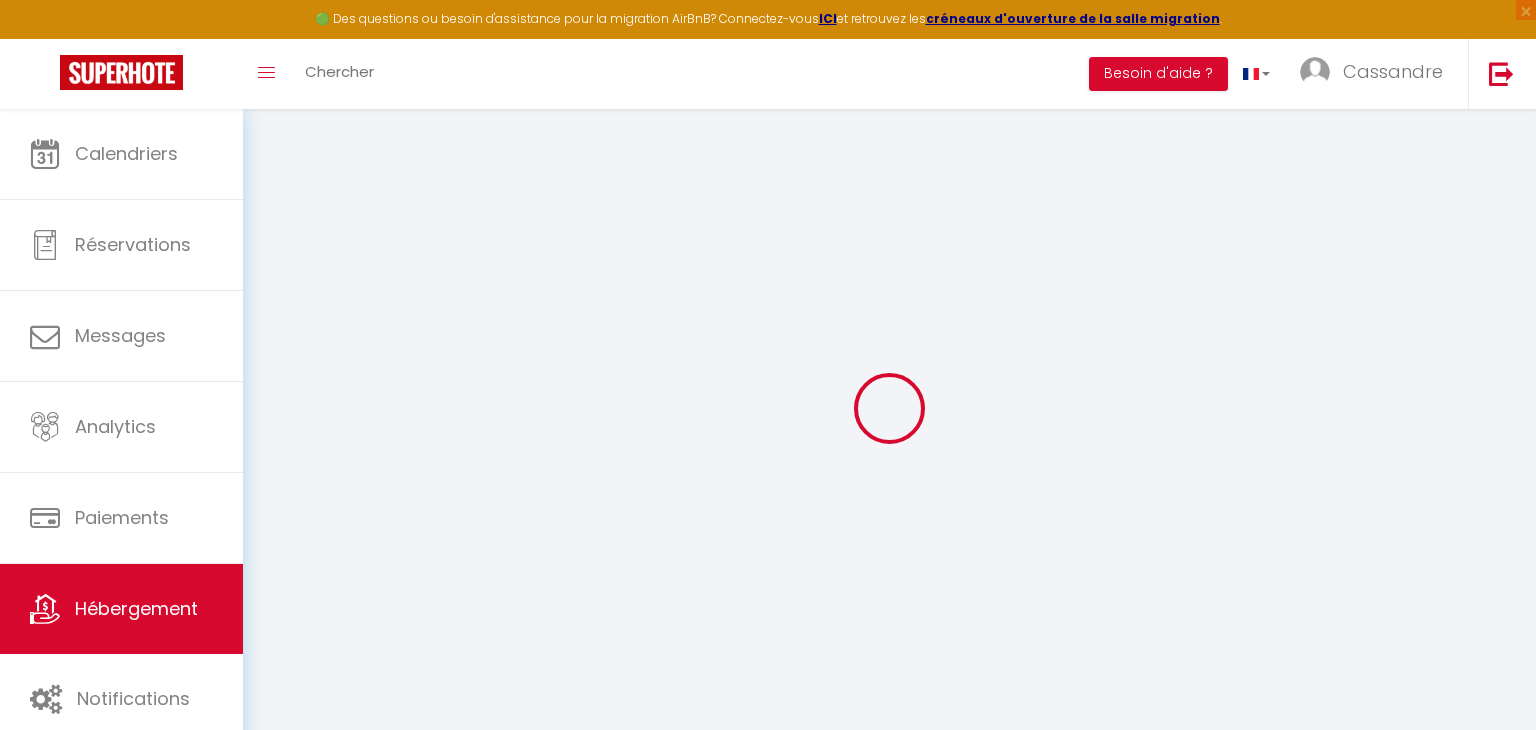
select select
checkbox input "false"
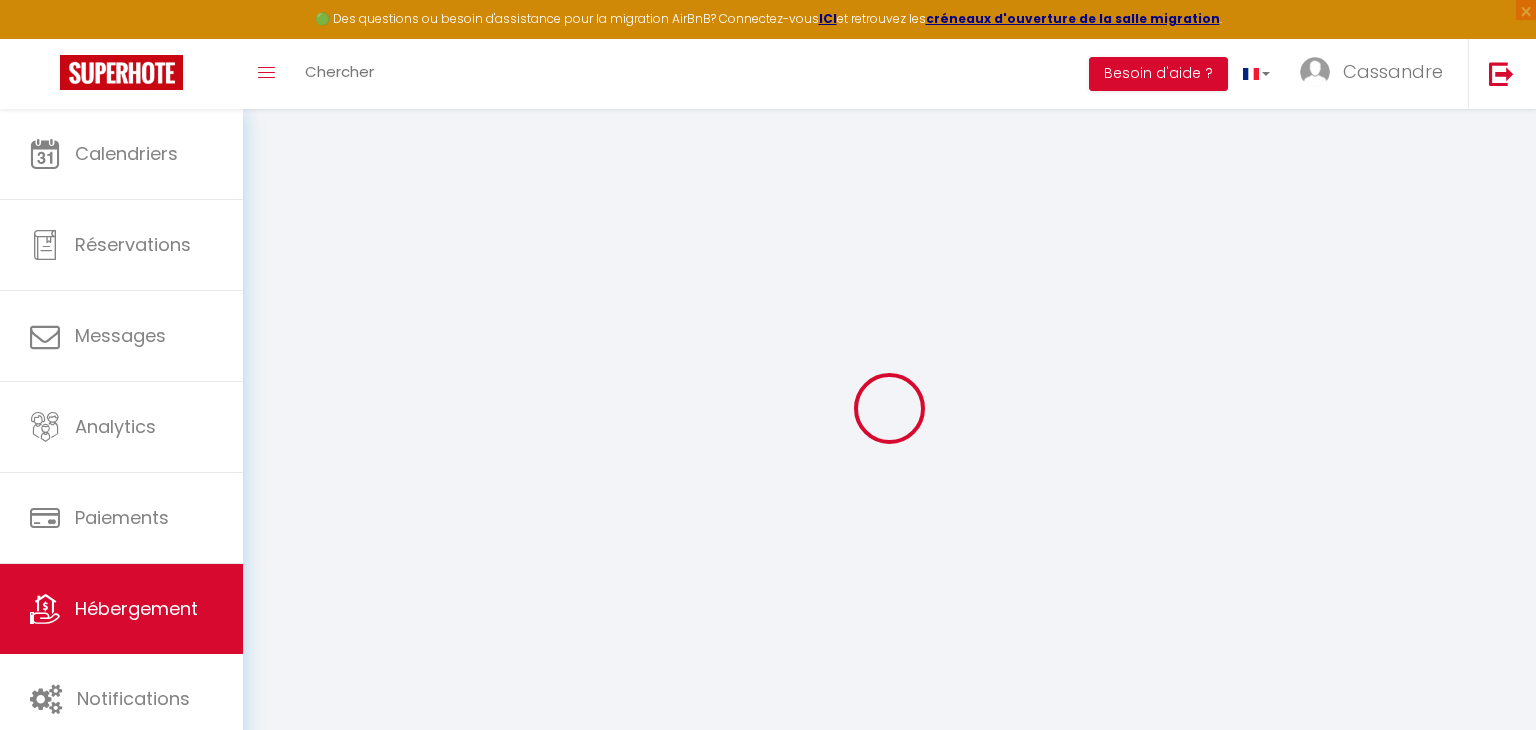
select select "16:00"
select select "23:45"
select select "11:00"
select select "30"
select select "120"
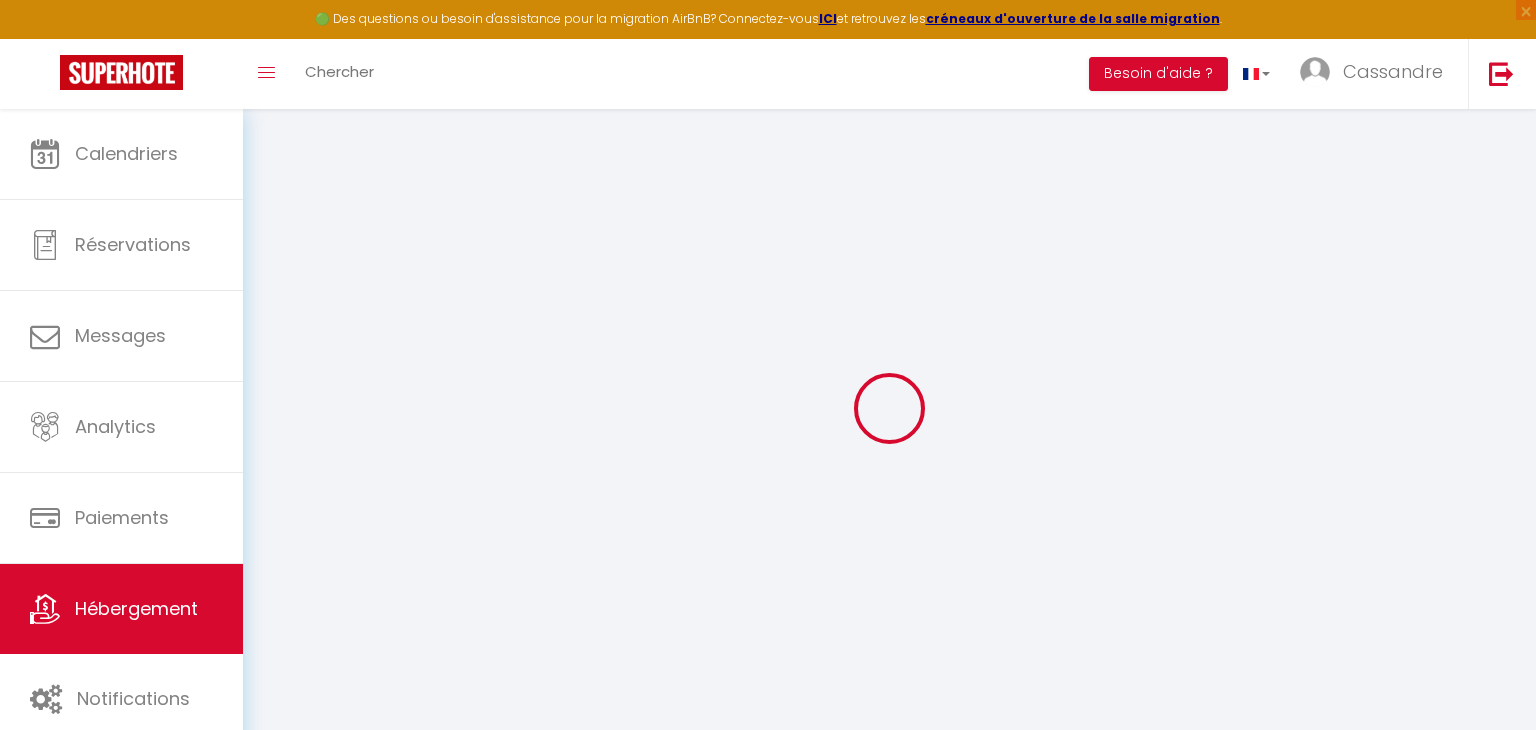
select select
checkbox input "false"
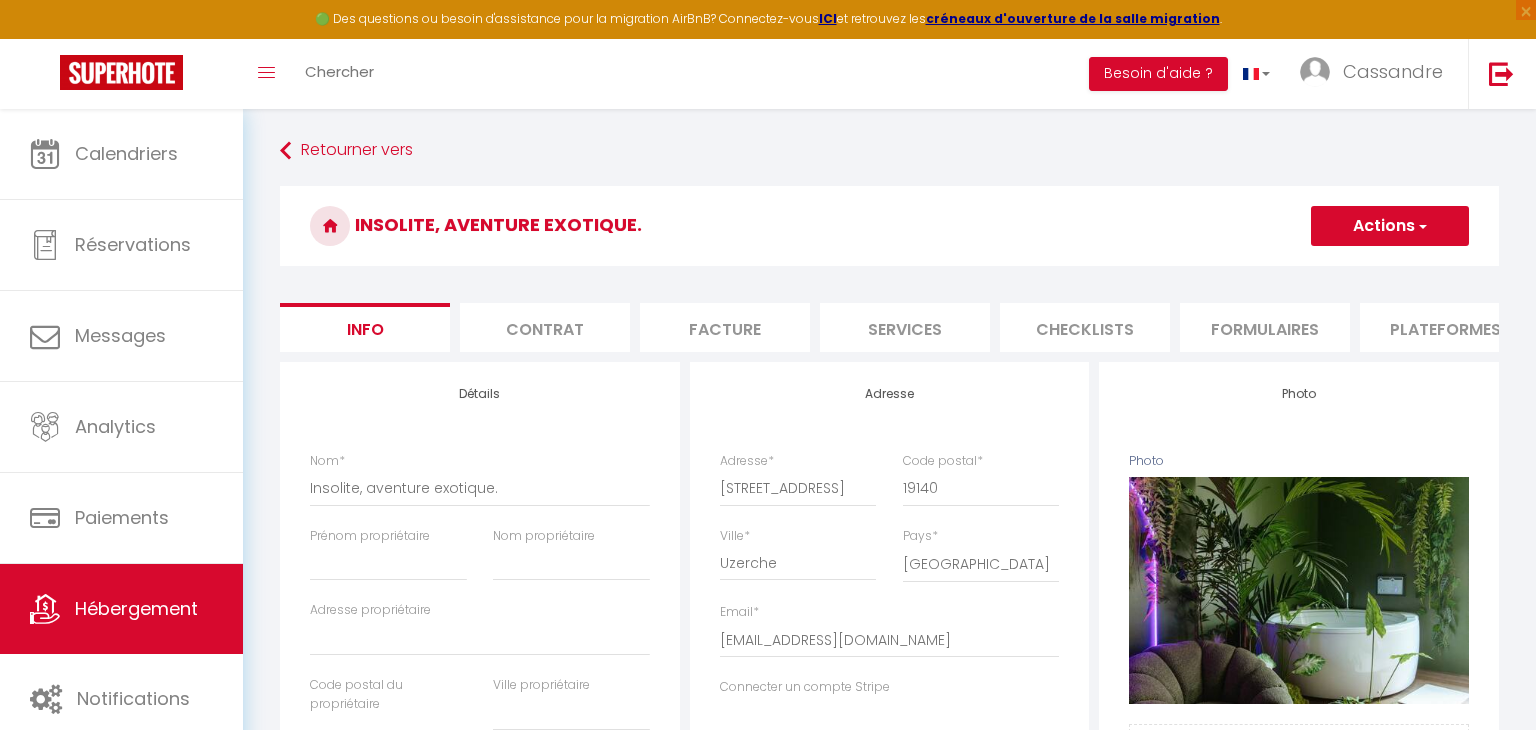
select select
checkbox input "false"
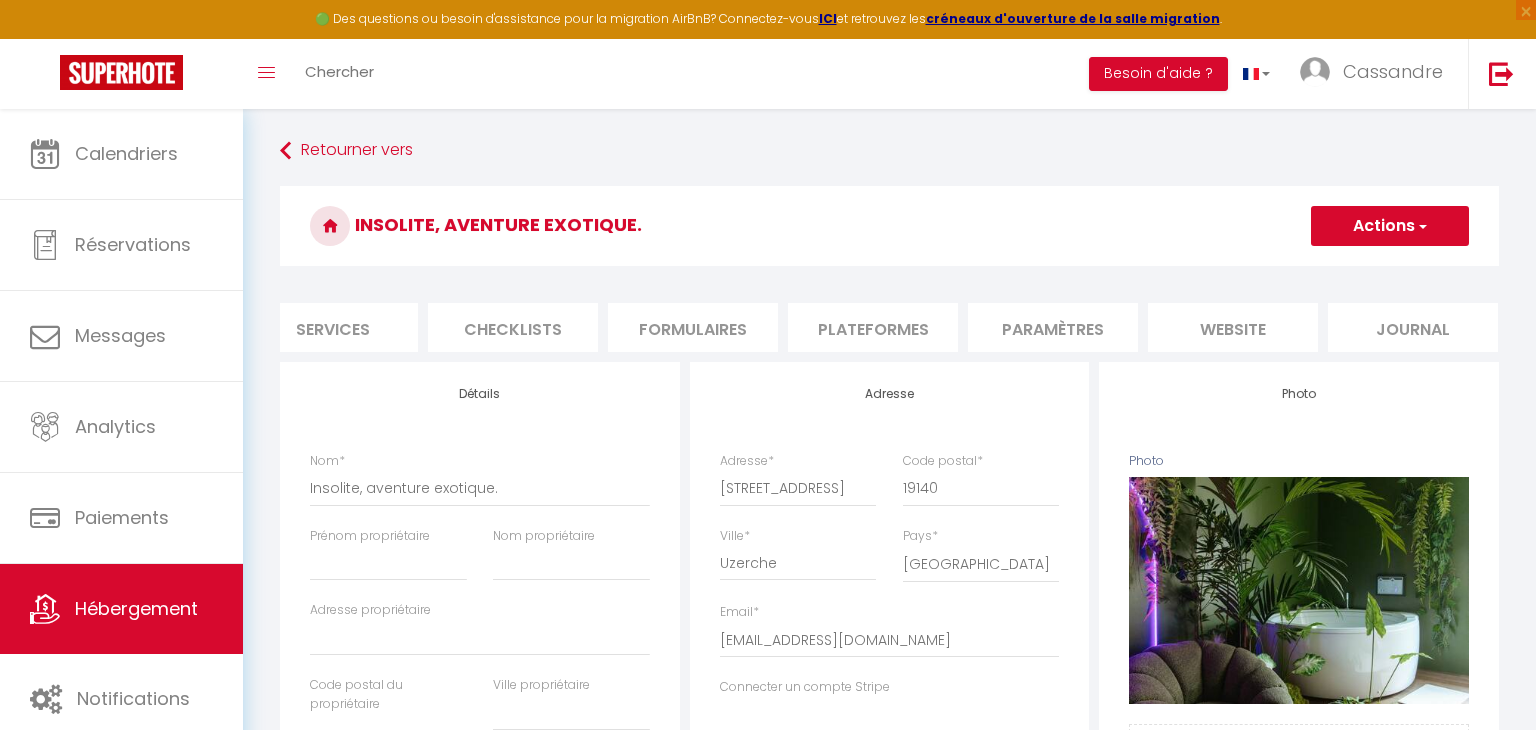
scroll to position [0, 574]
click at [1229, 340] on li "website" at bounding box center [1231, 327] width 170 height 49
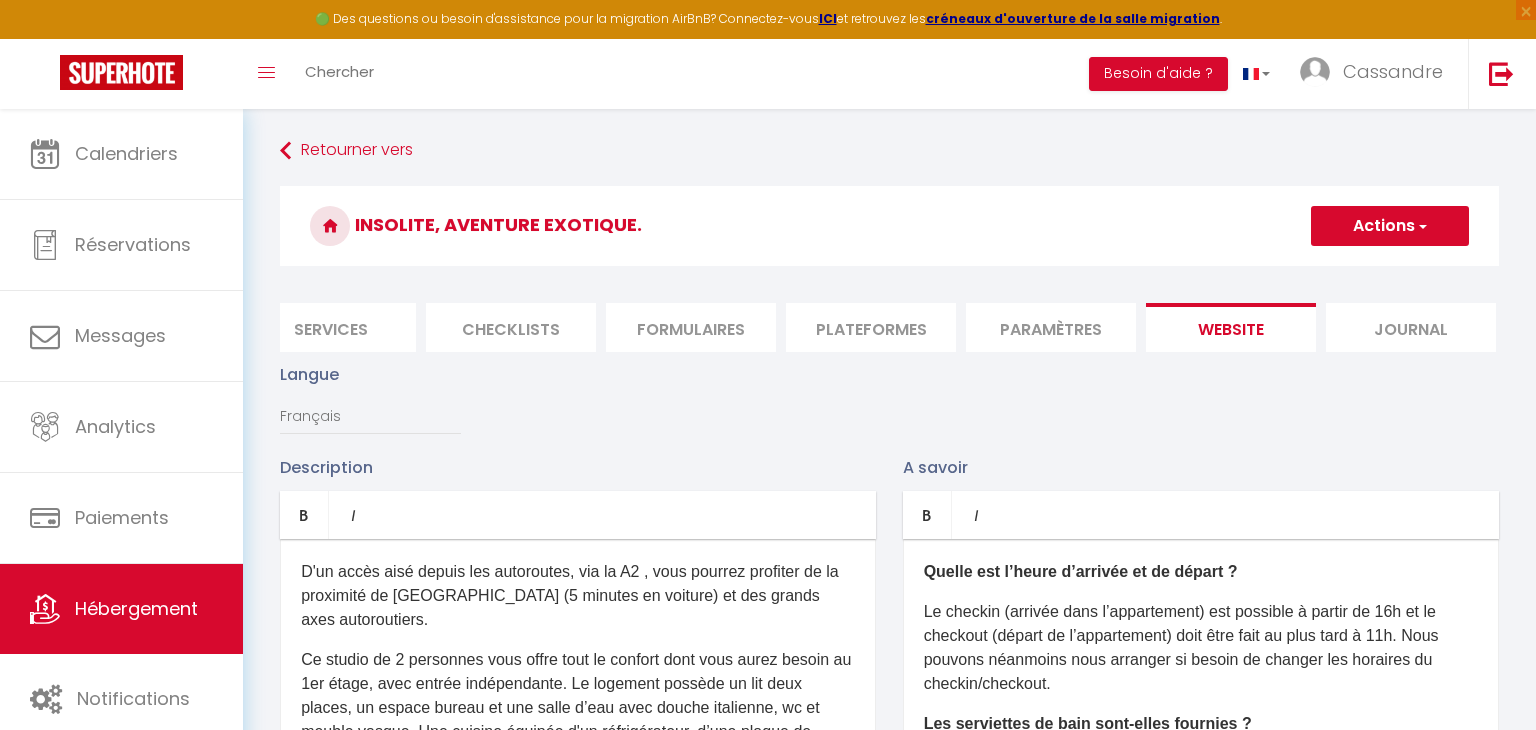
click at [852, 332] on li "Plateformes" at bounding box center [871, 327] width 170 height 49
select select
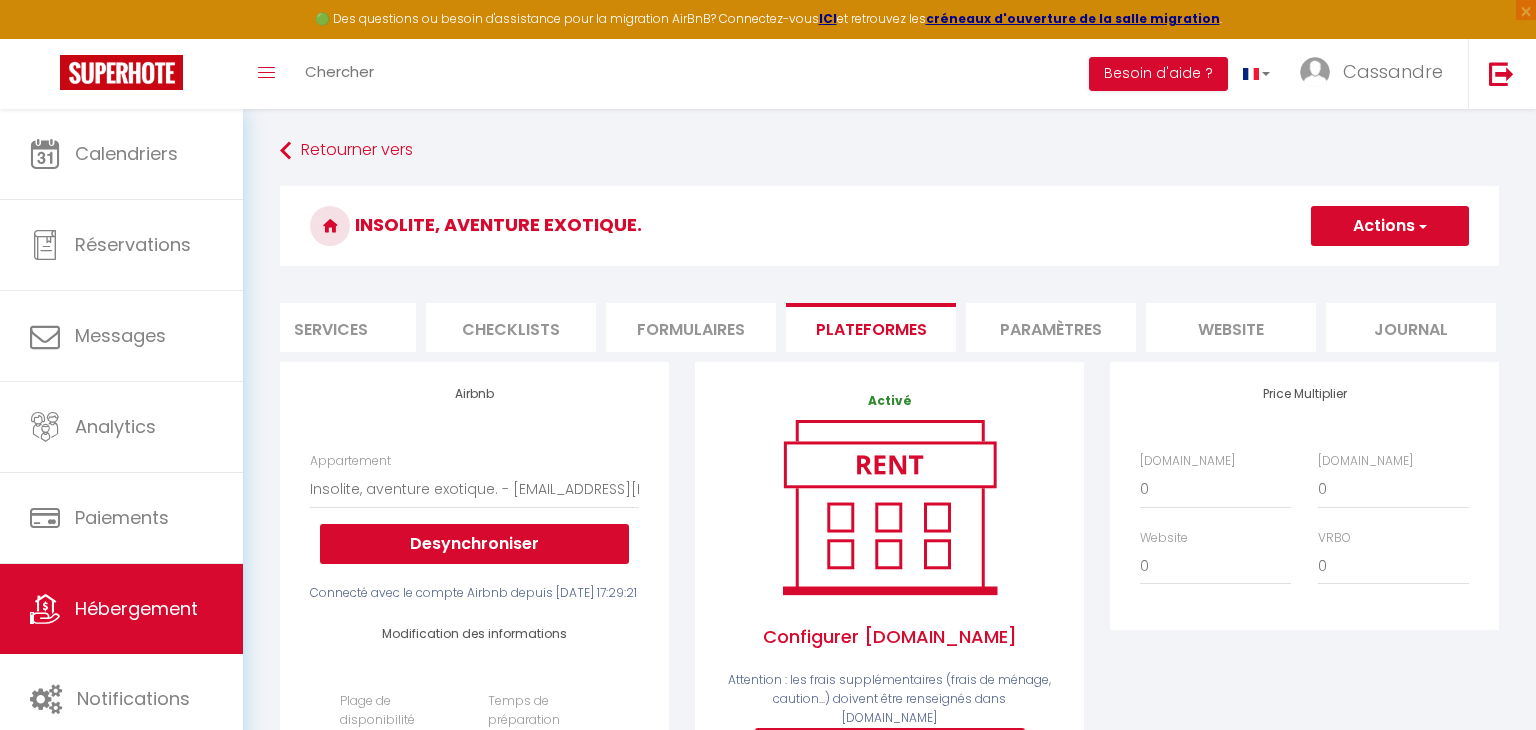
click at [1256, 328] on li "website" at bounding box center [1231, 327] width 170 height 49
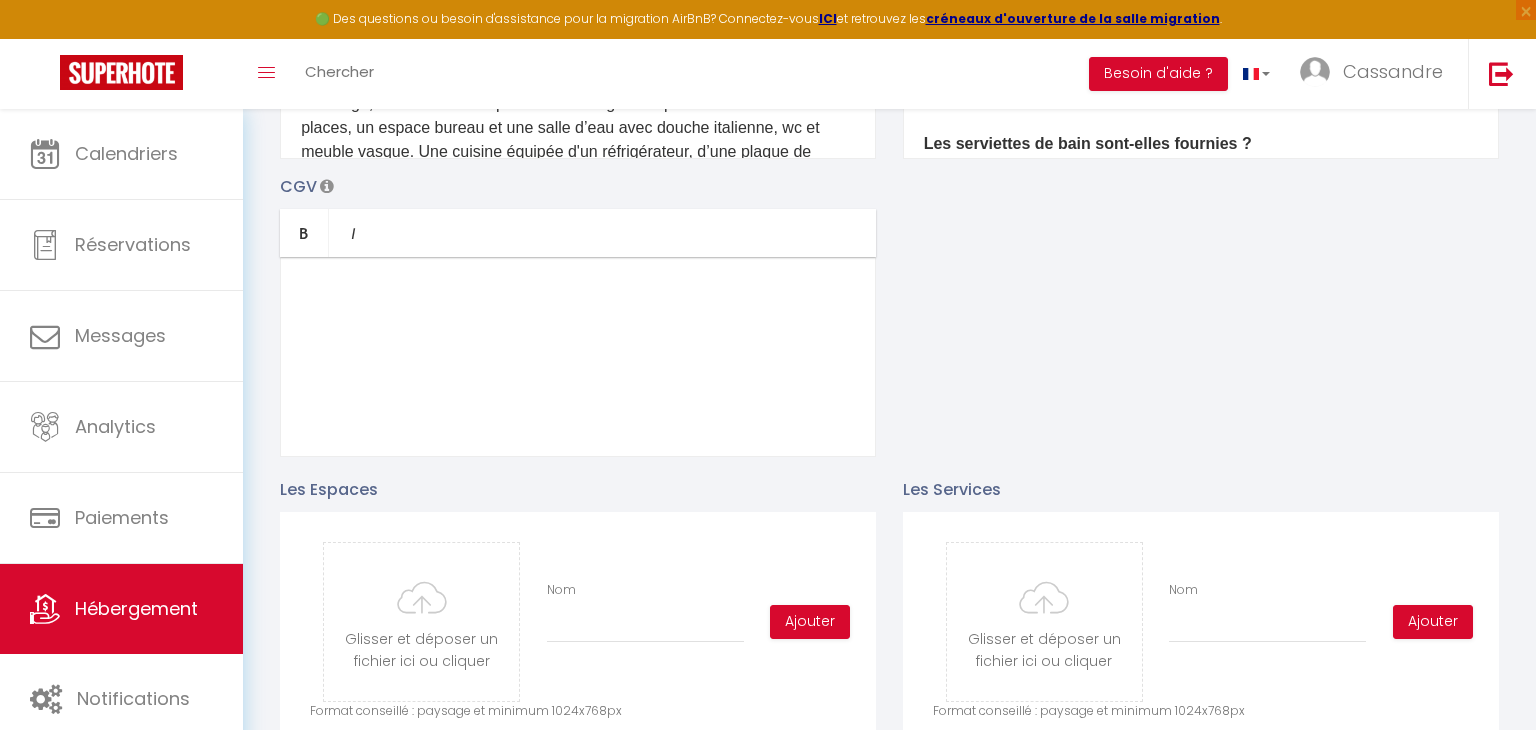
scroll to position [588, 0]
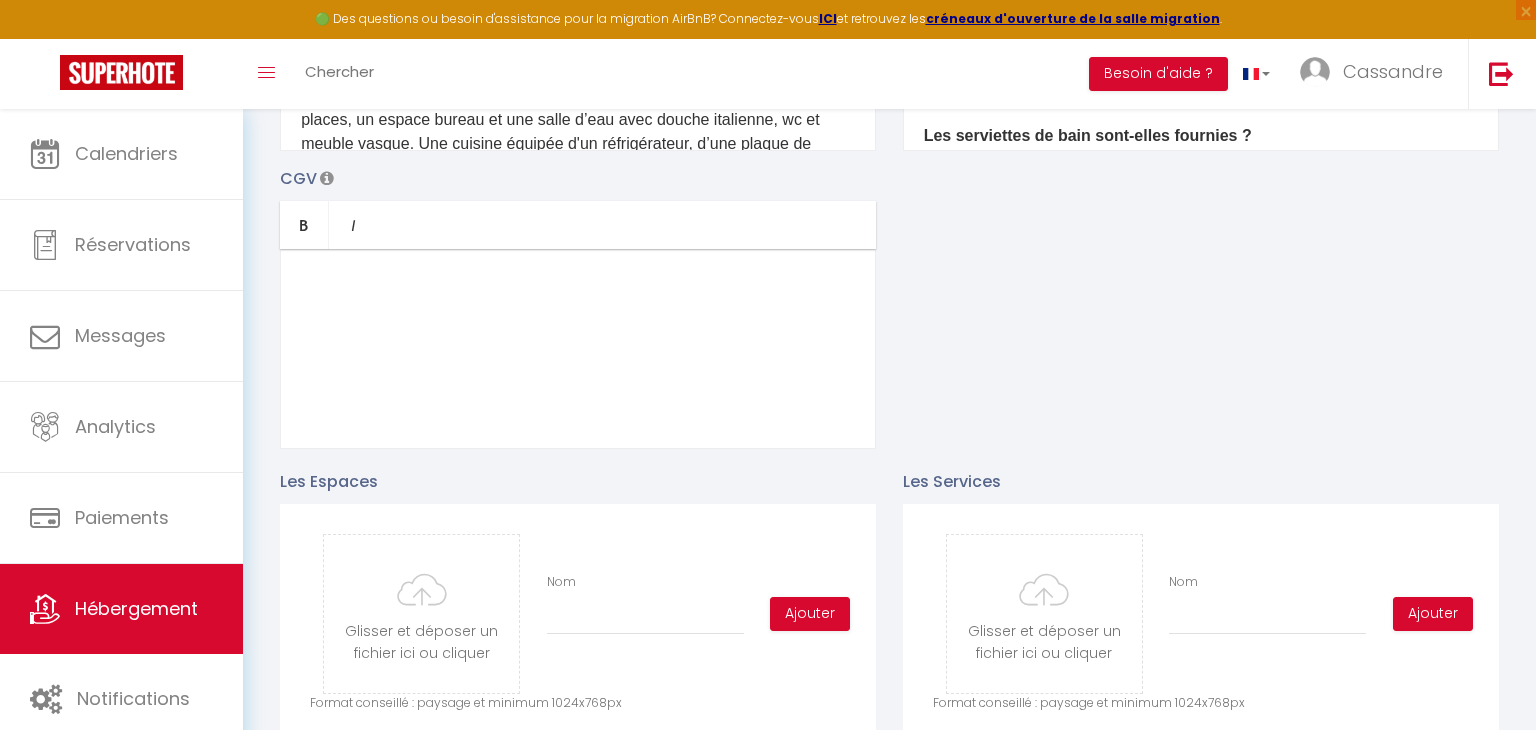
click at [330, 179] on icon at bounding box center [327, 178] width 14 height 16
click at [339, 294] on div at bounding box center [578, 349] width 596 height 200
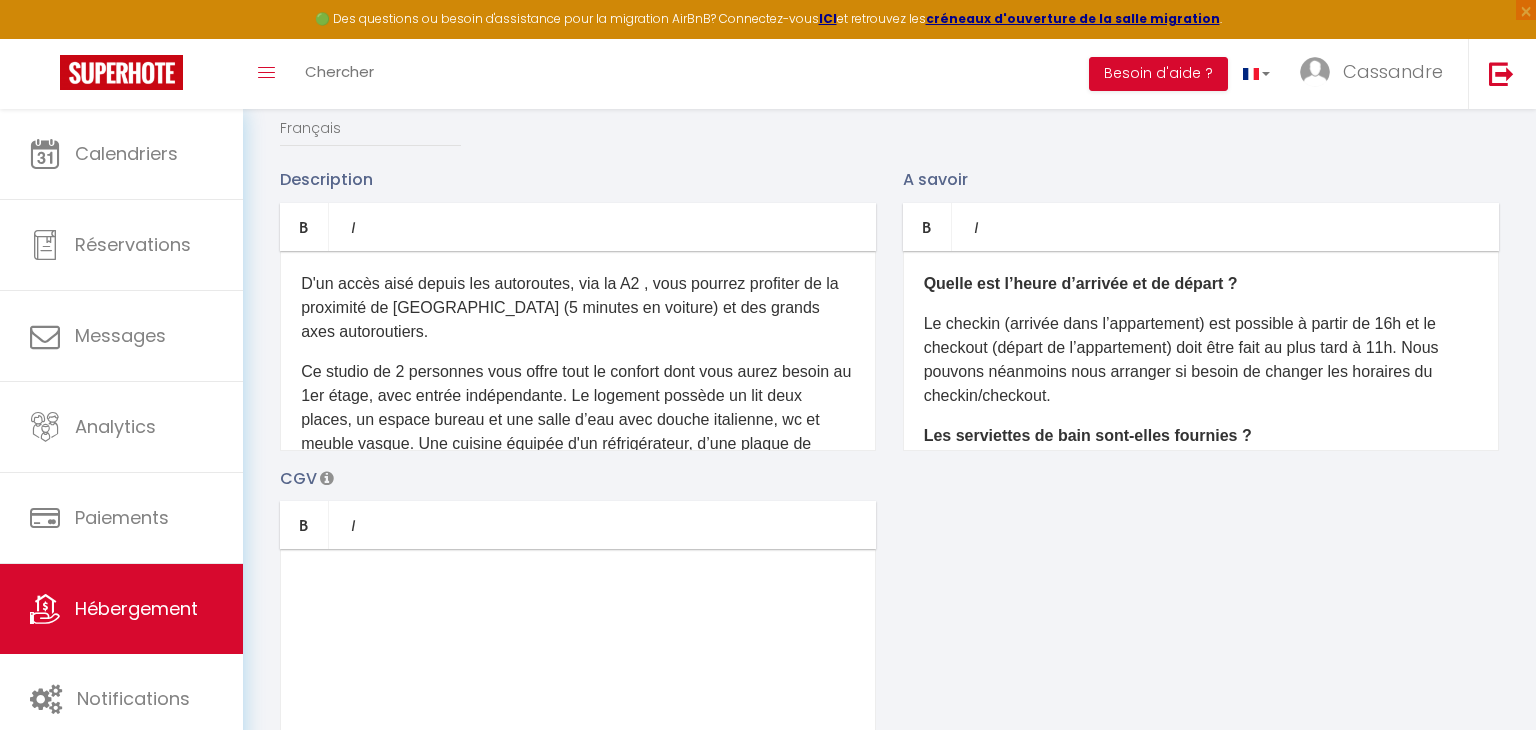
scroll to position [305, 0]
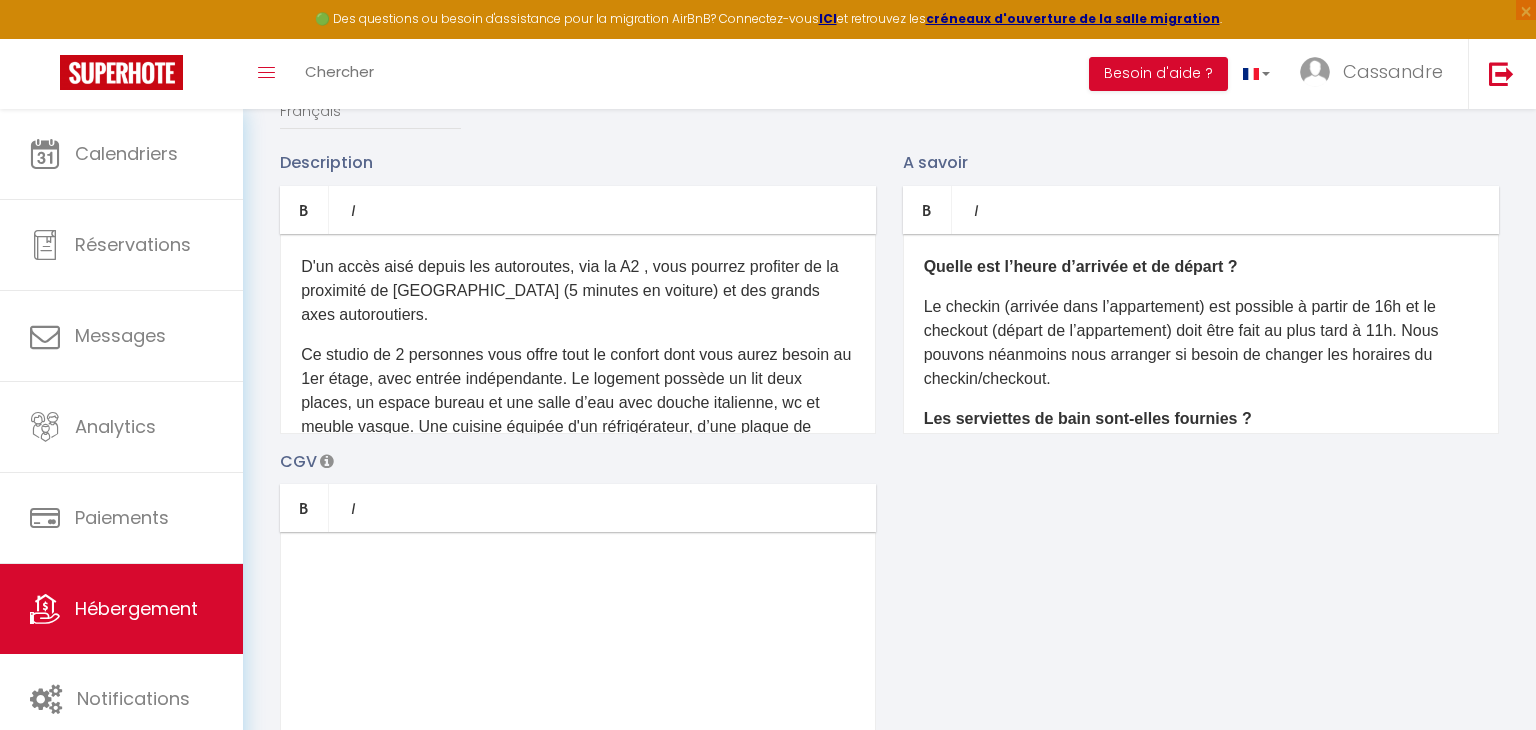
click at [413, 365] on p "Ce studio de 2 personnes vous offre tout le confort dont vous aurez besoin au 1…" at bounding box center [578, 451] width 554 height 216
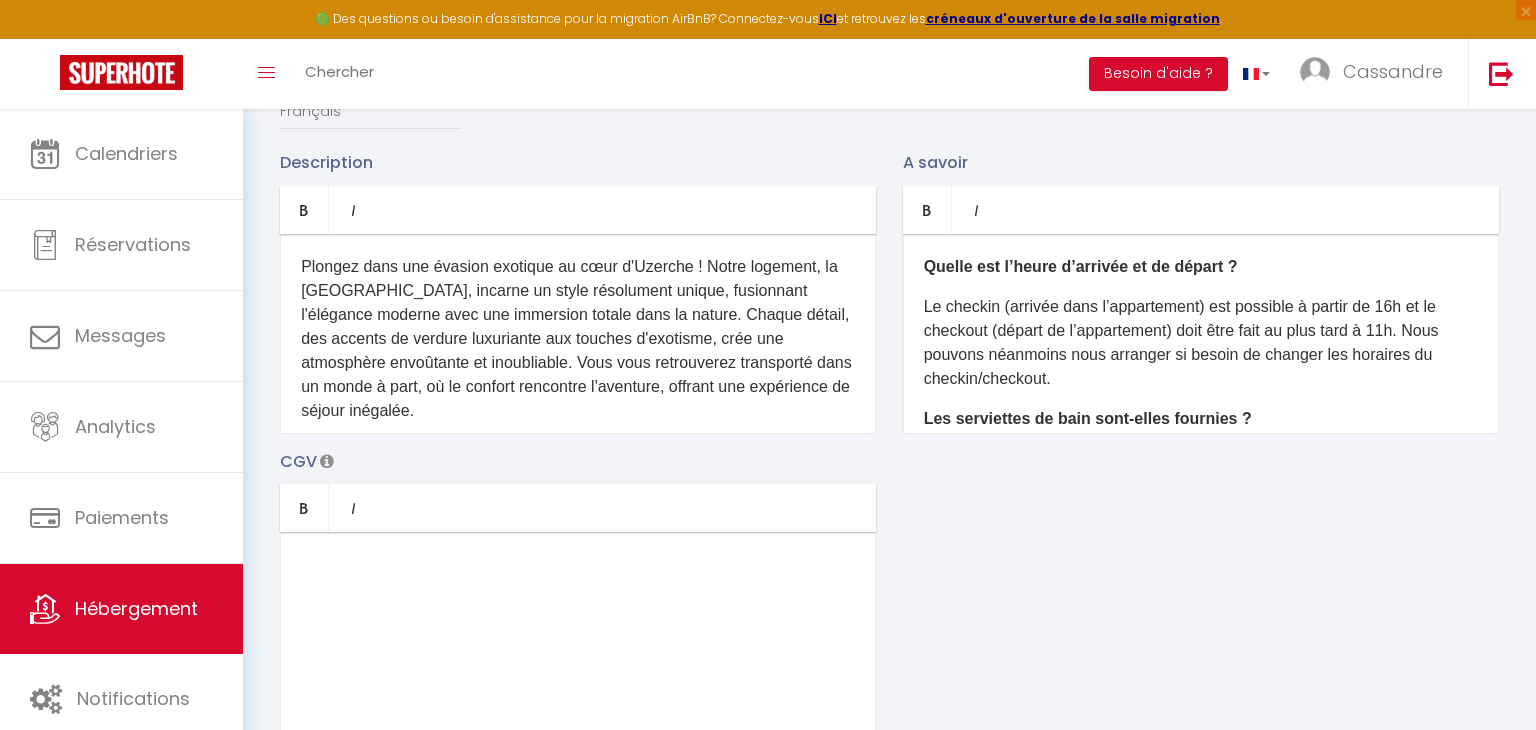
scroll to position [26, 0]
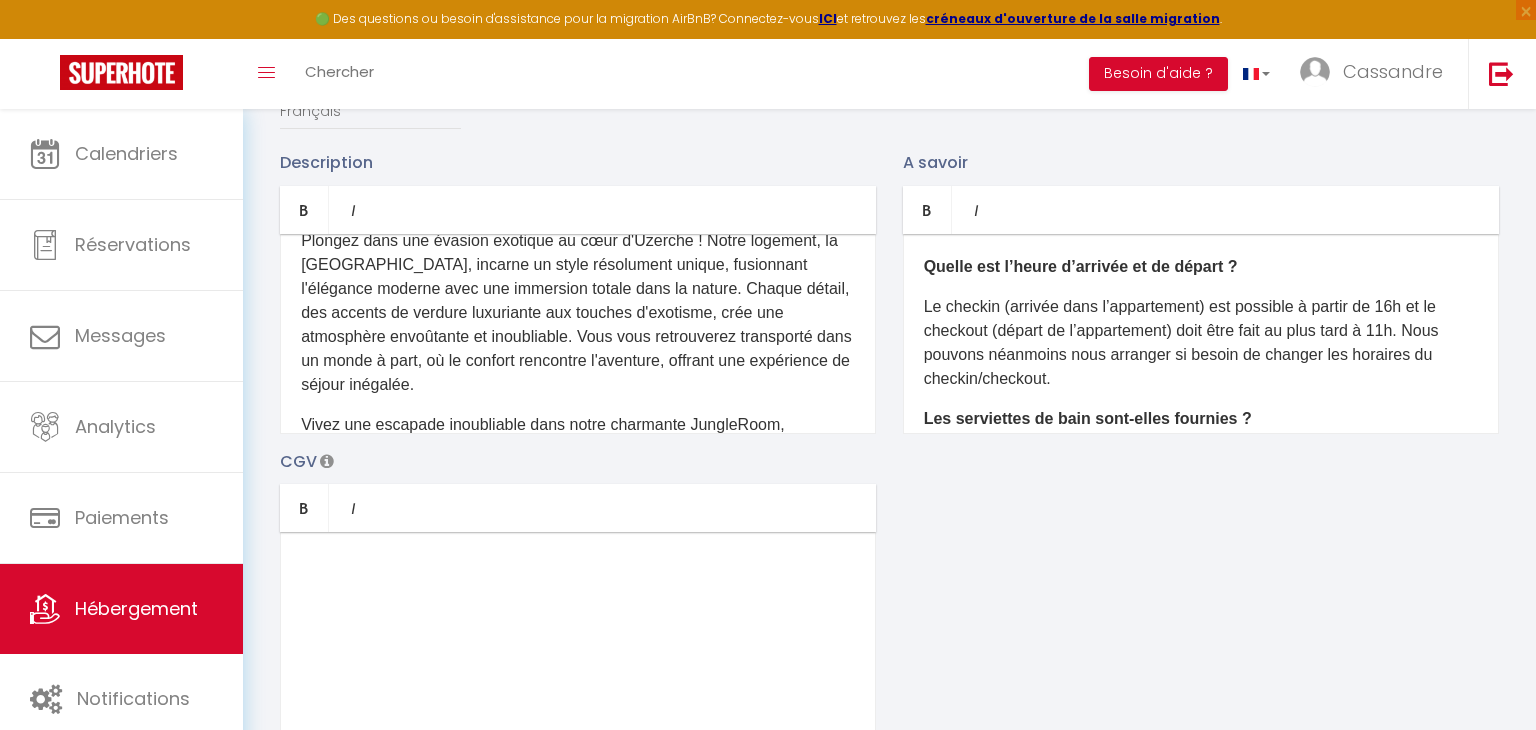
click at [341, 342] on p "Plongez dans une évasion exotique au cœur d'Uzerche ! Notre logement, la [GEOGR…" at bounding box center [578, 313] width 554 height 168
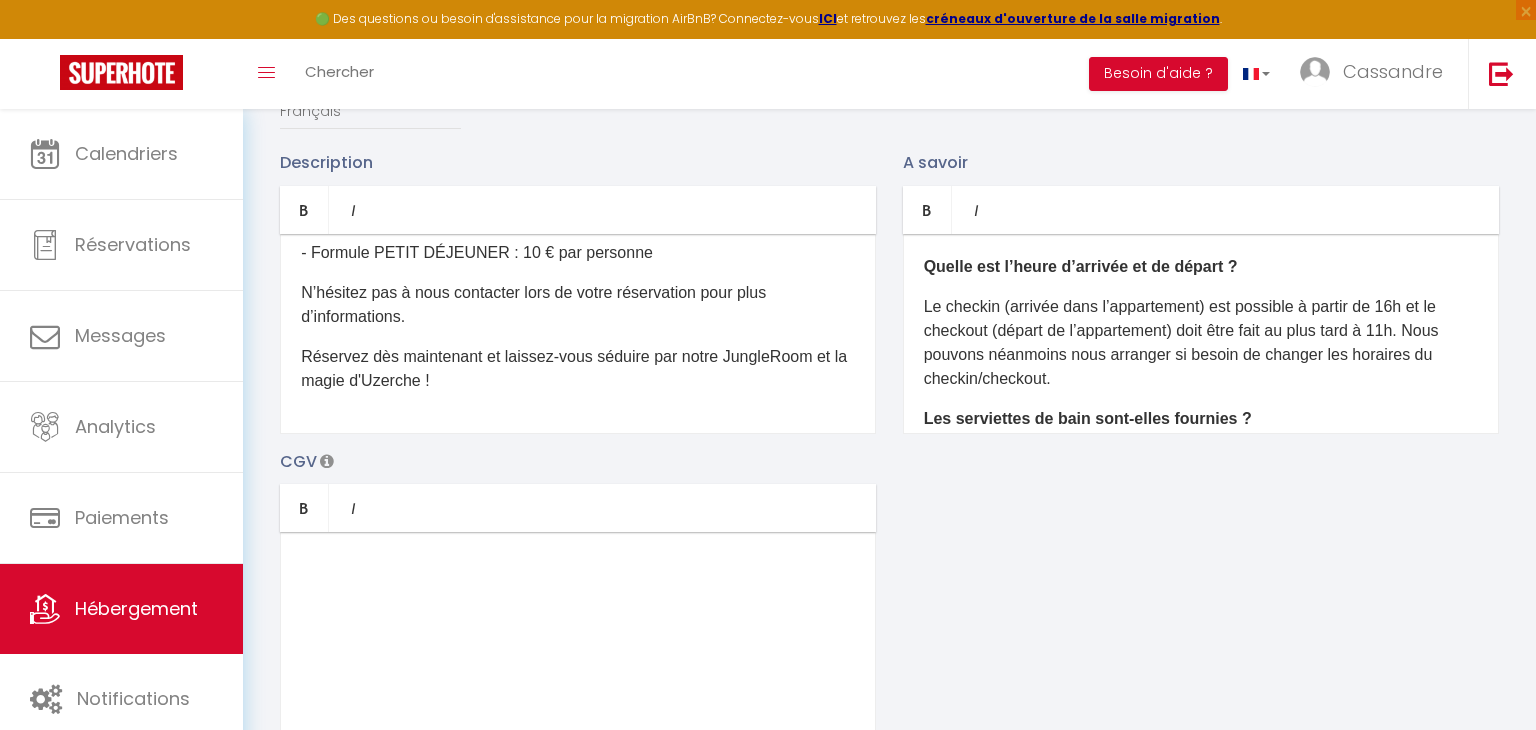
scroll to position [677, 0]
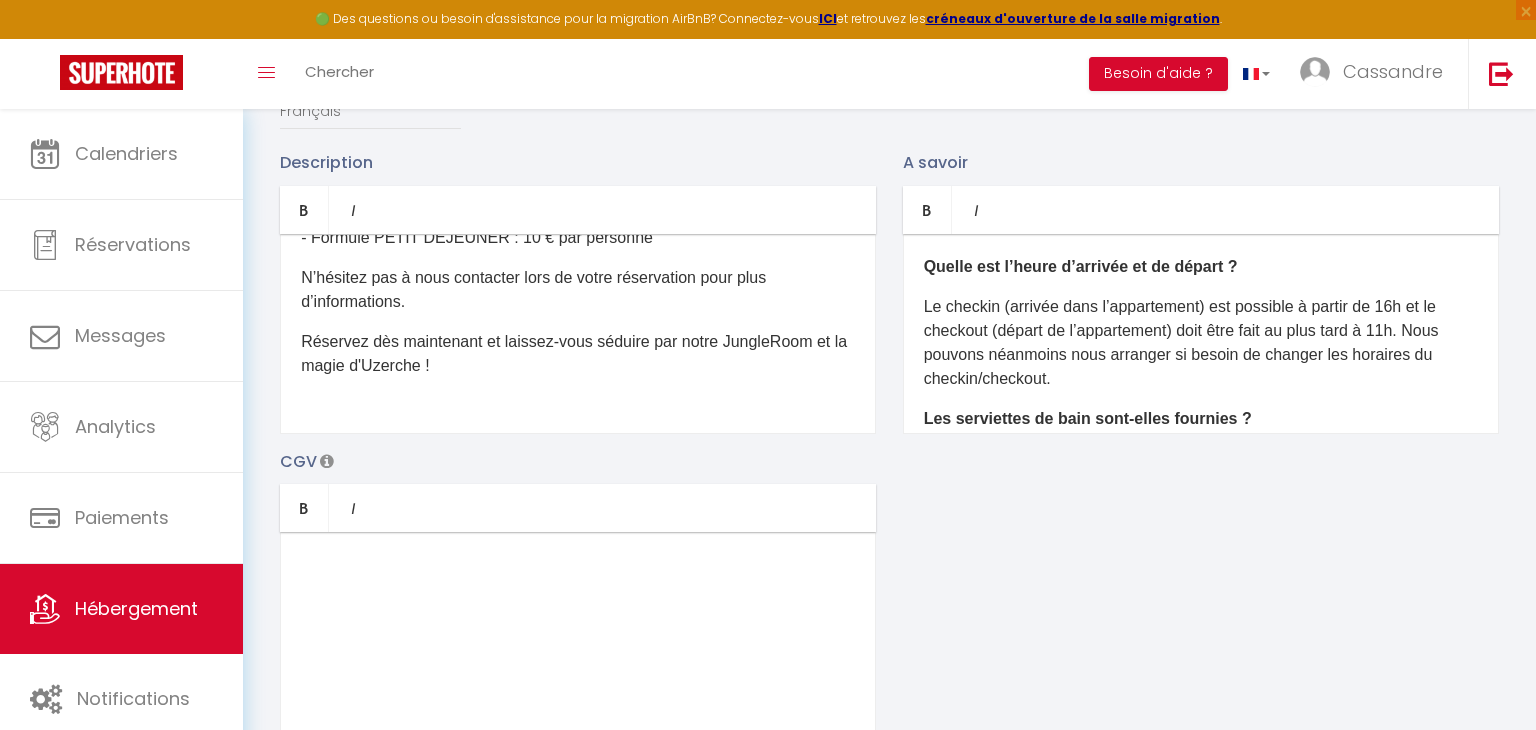
click at [337, 365] on div "Plongez dans une évasion exotique au cœur d'Uzerche ! Notre logement, la Jungle…" at bounding box center [578, 334] width 596 height 200
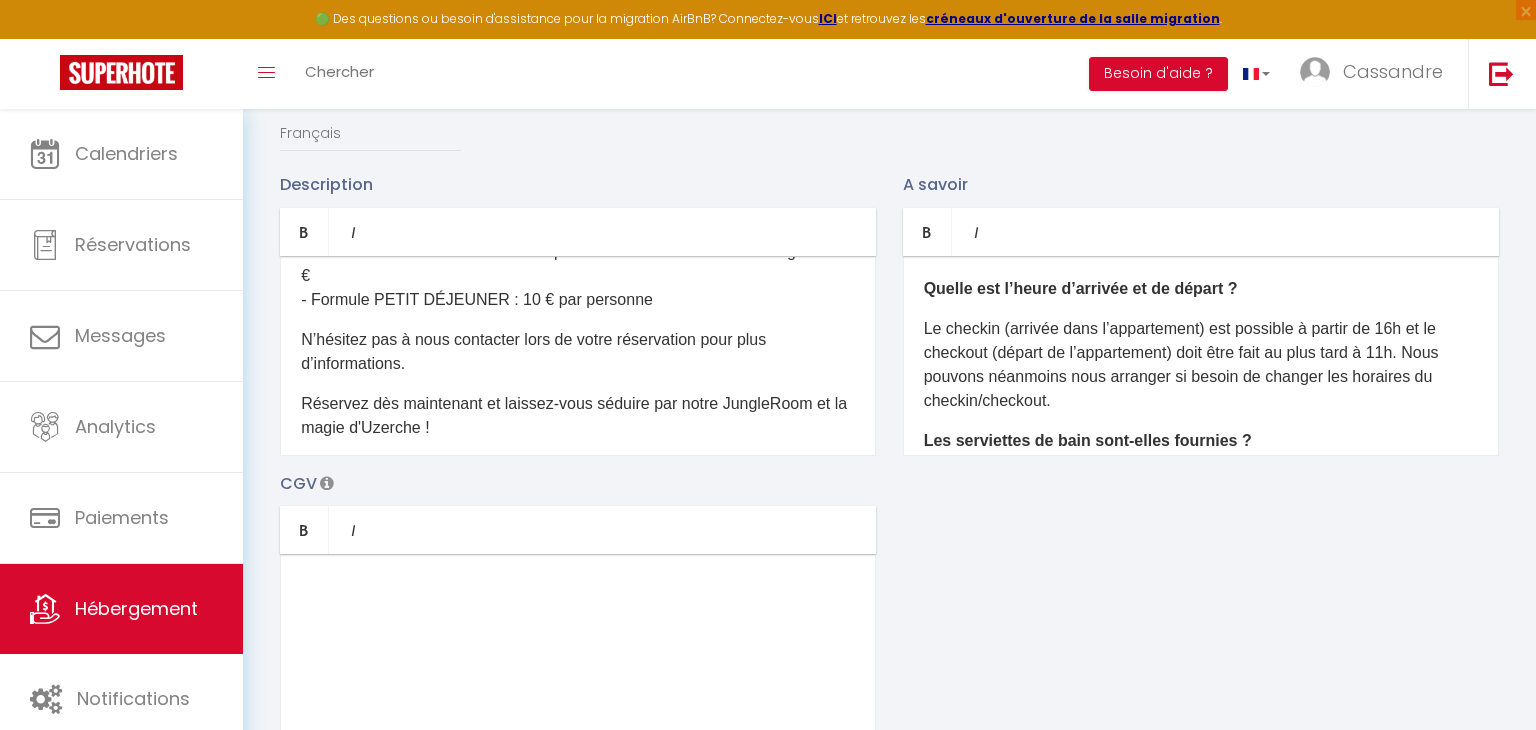
scroll to position [311, 0]
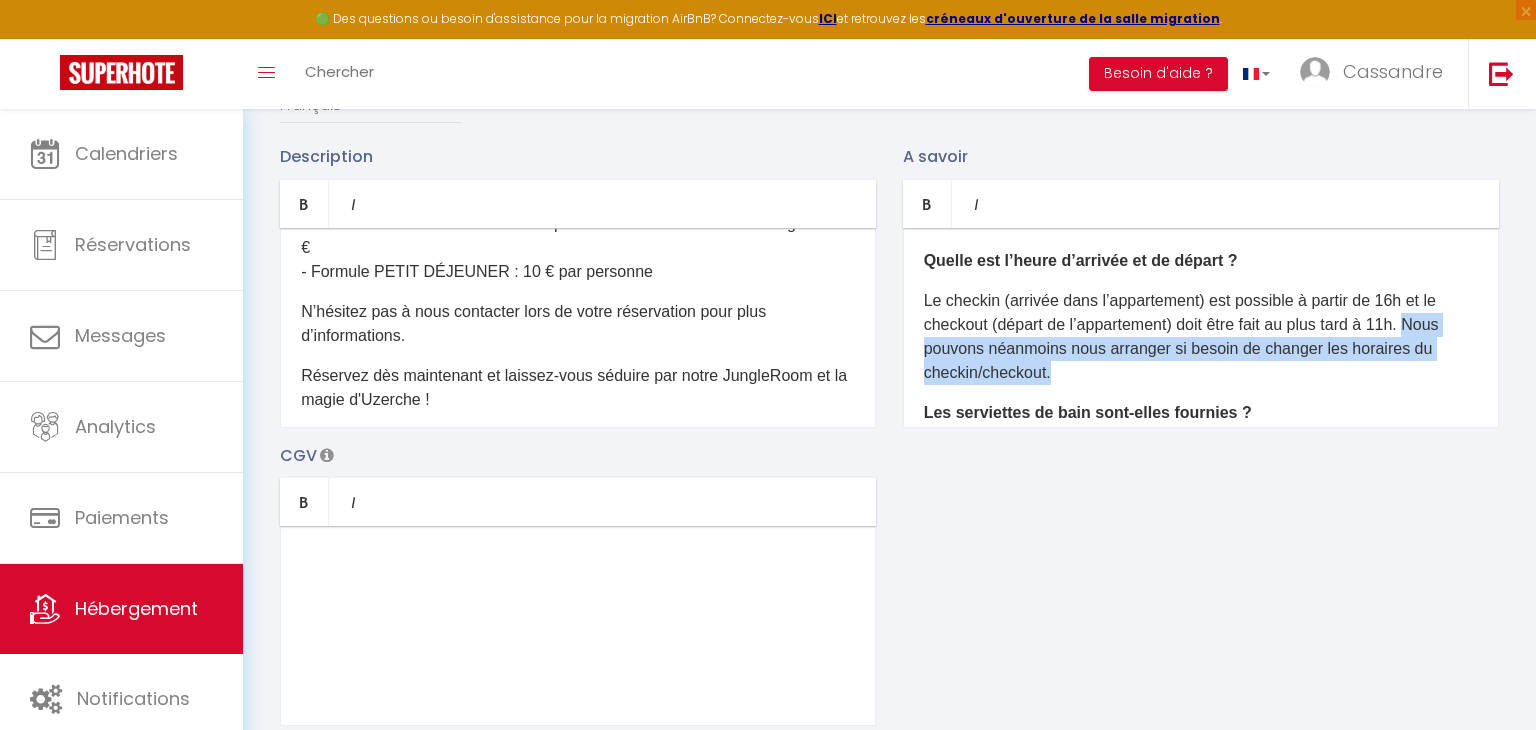
drag, startPoint x: 1073, startPoint y: 380, endPoint x: 1427, endPoint y: 317, distance: 359.5
click at [1427, 317] on p "Le checkin (arrivée dans l’appartement) est possible à partir de 16h et le chec…" at bounding box center [1201, 337] width 554 height 96
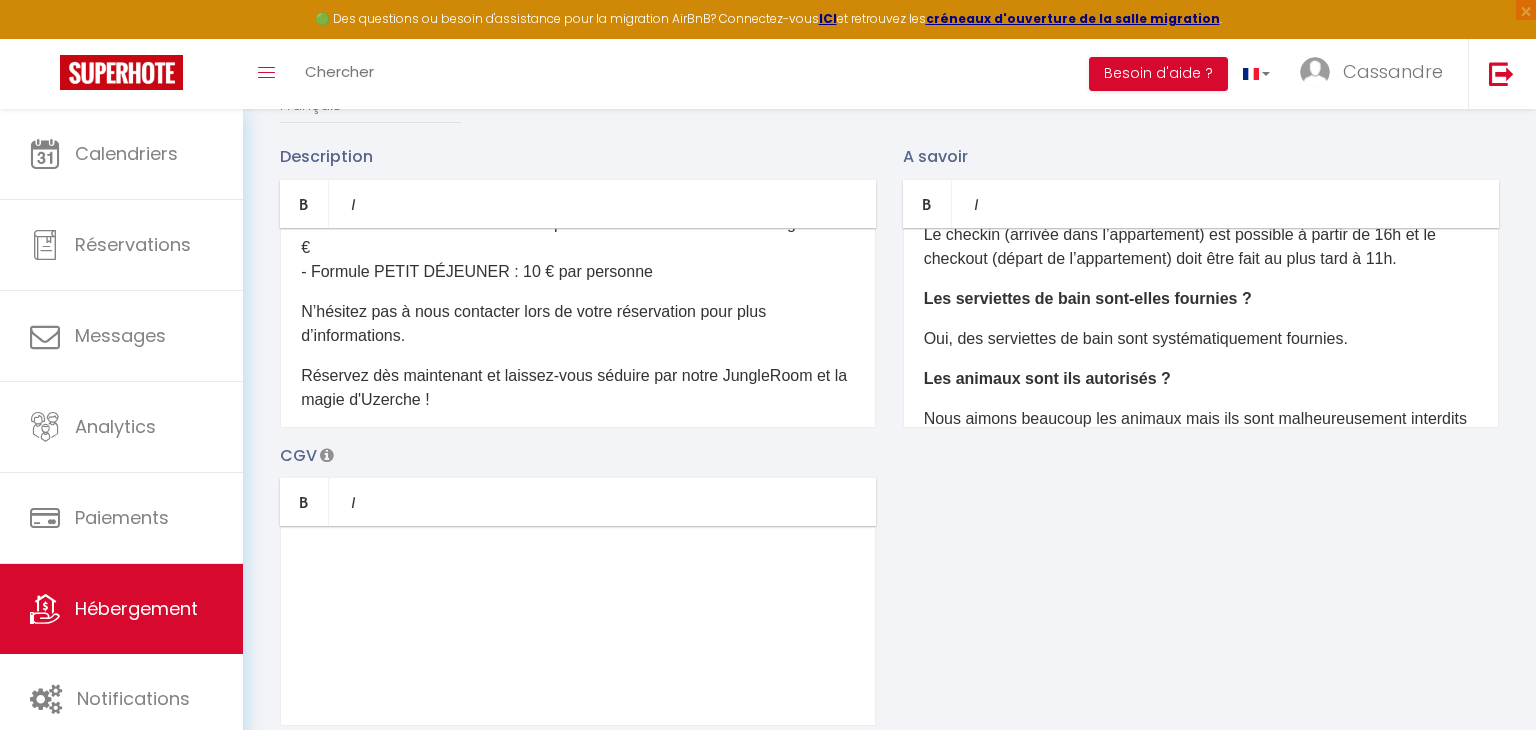
scroll to position [68, 0]
click at [1119, 332] on p "Oui, des serviettes de bain sont systématiquement fournies." at bounding box center [1201, 337] width 554 height 24
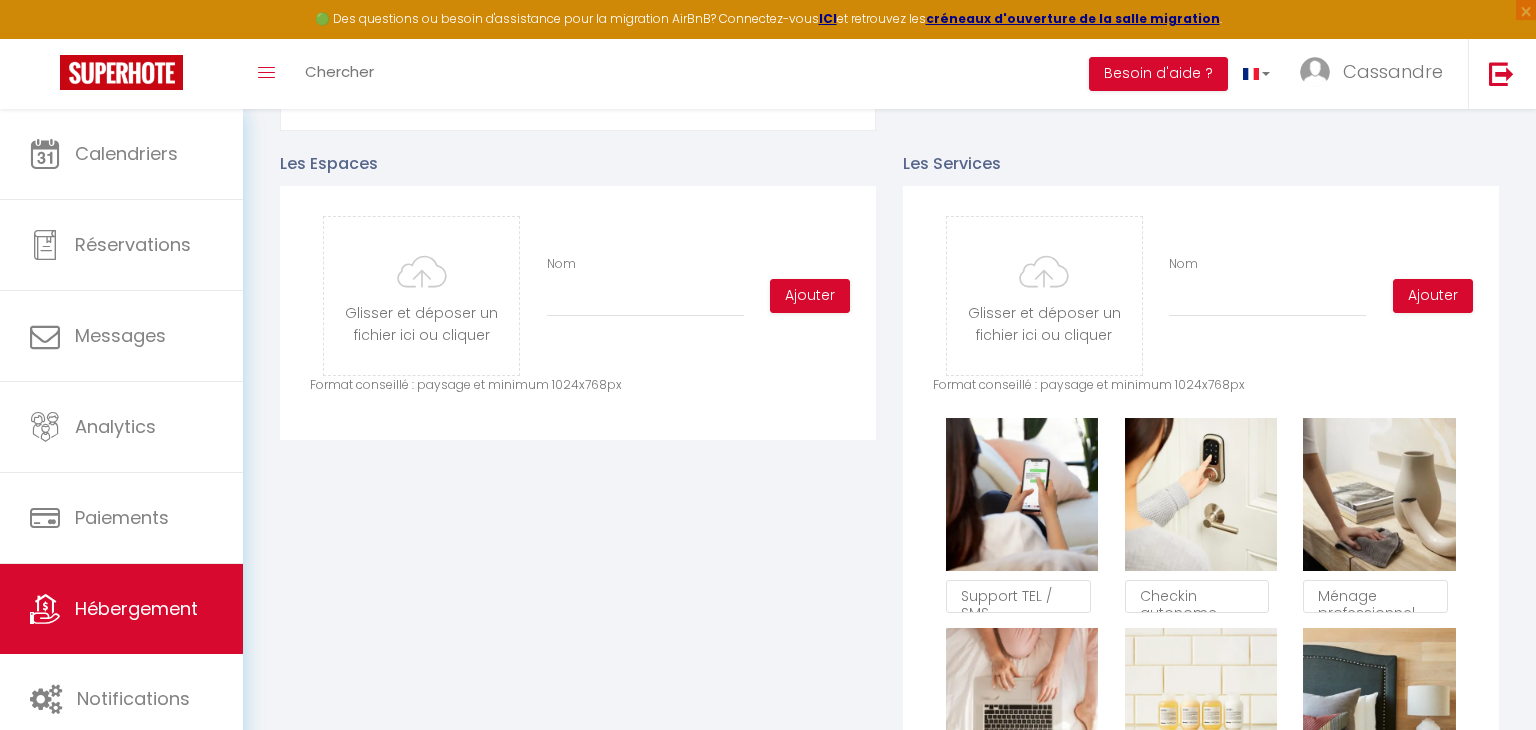
scroll to position [912, 0]
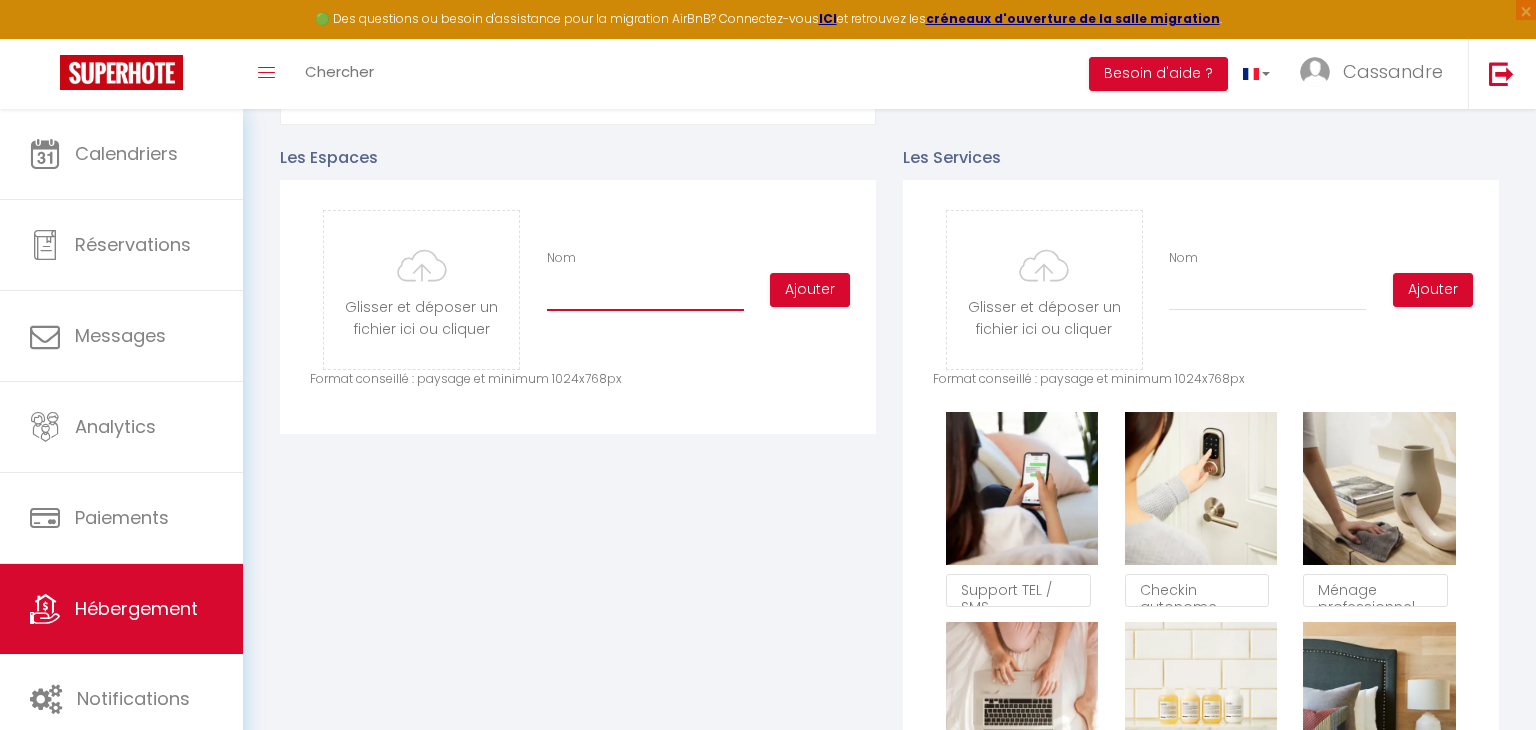
click at [620, 291] on input "Nom" at bounding box center [645, 293] width 197 height 36
type input "Salon"
click at [819, 287] on button "Ajouter" at bounding box center [810, 290] width 80 height 34
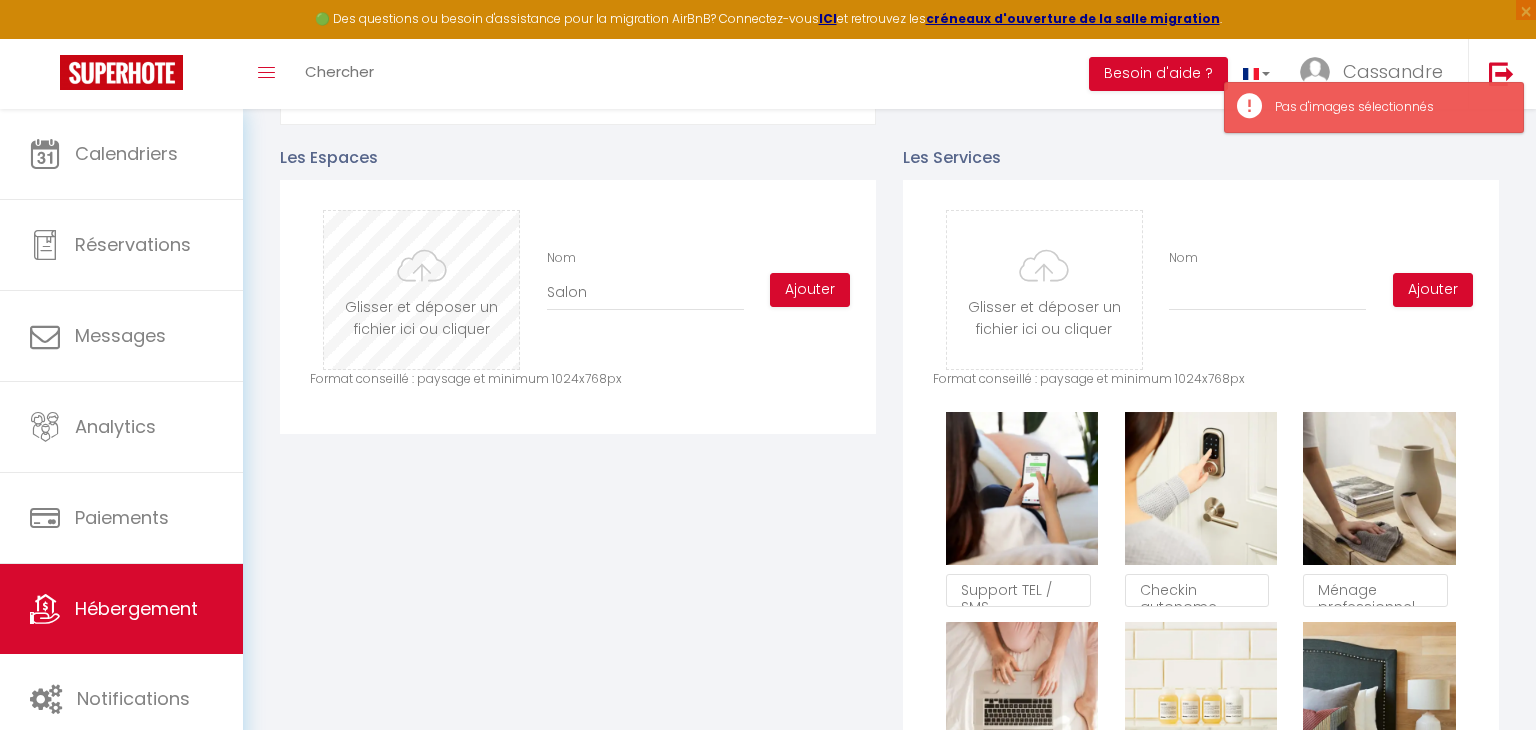
click at [407, 294] on input "file" at bounding box center [421, 290] width 195 height 158
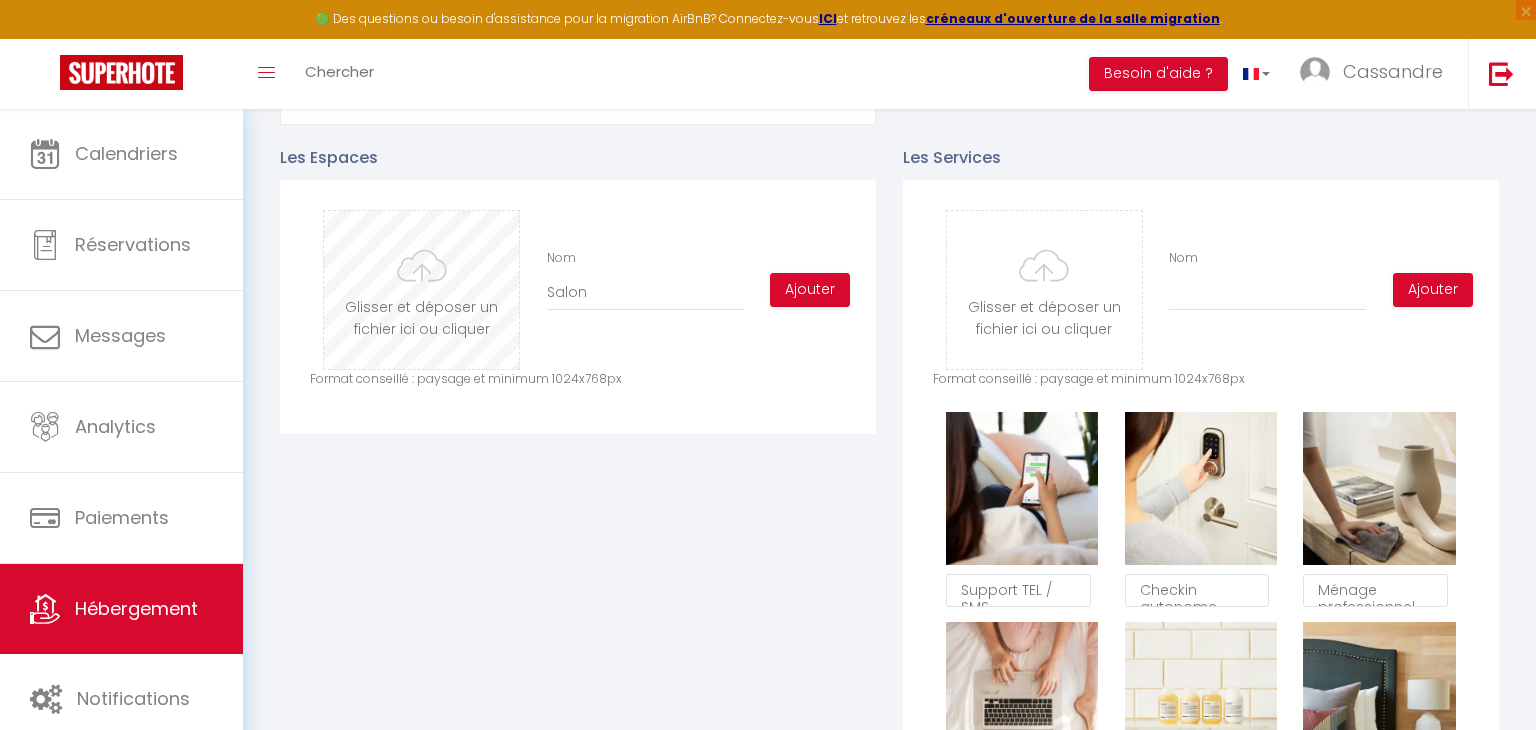
type input "C:\fakepath\LAgenceStudioEugenieVincent-3578.jpg"
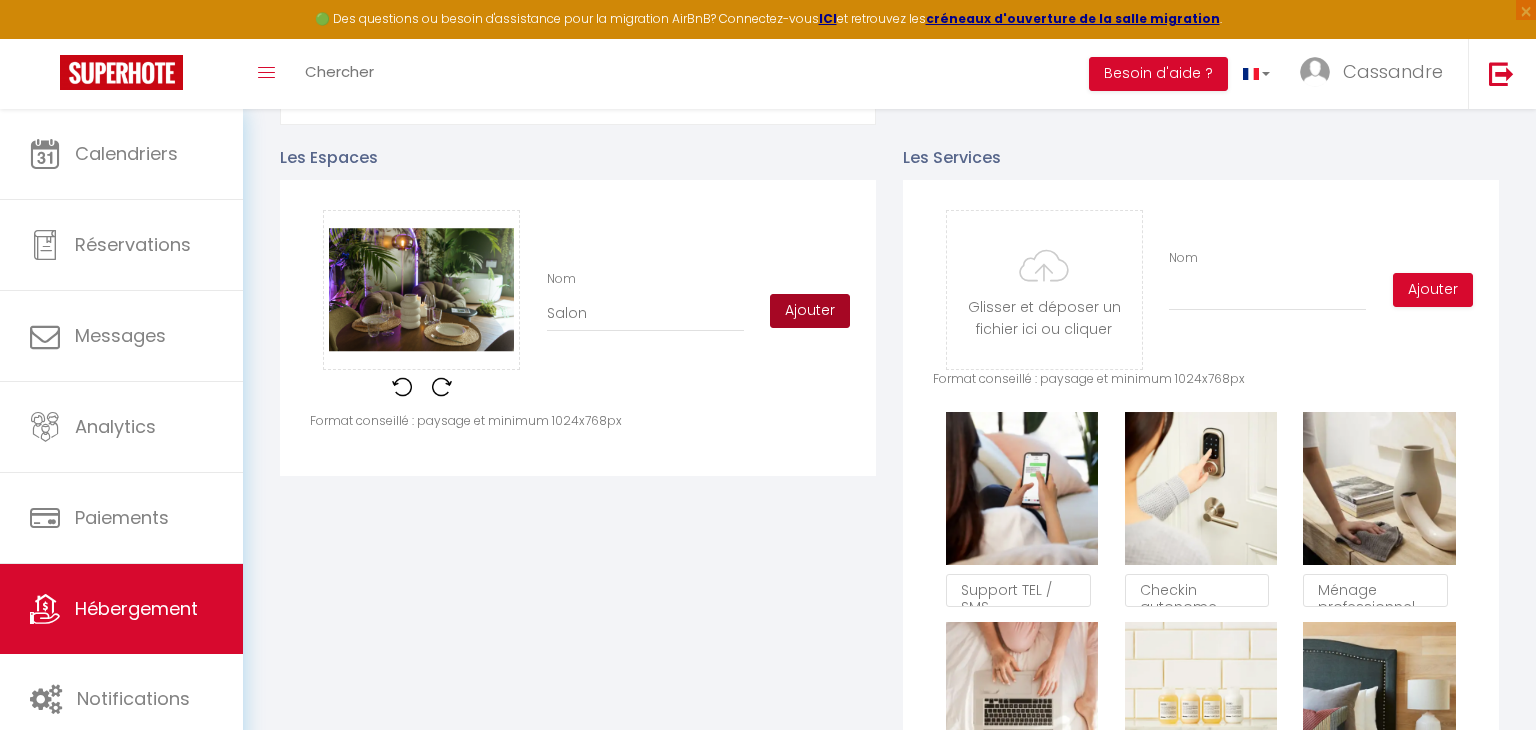
click at [807, 307] on button "Ajouter" at bounding box center [810, 311] width 80 height 34
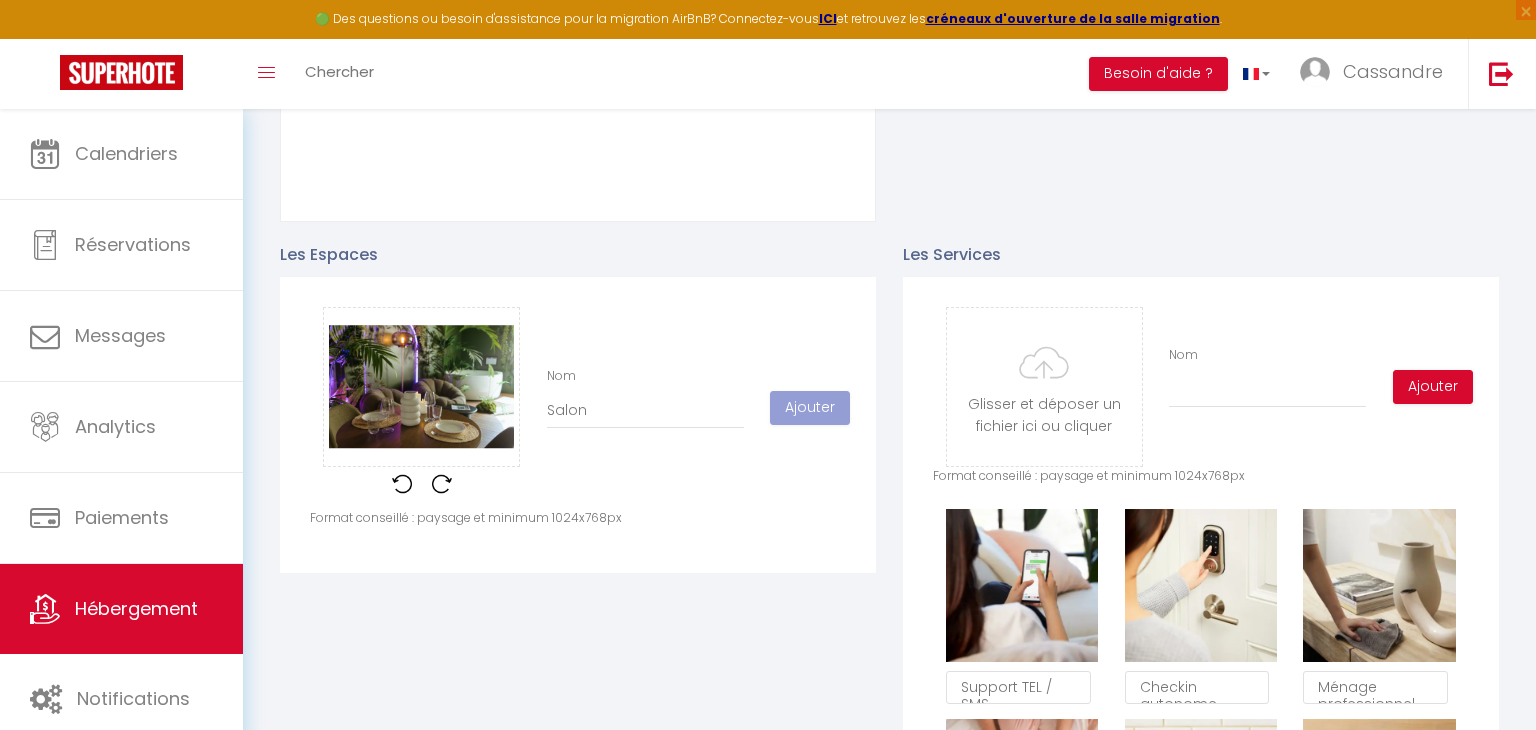
scroll to position [810, 0]
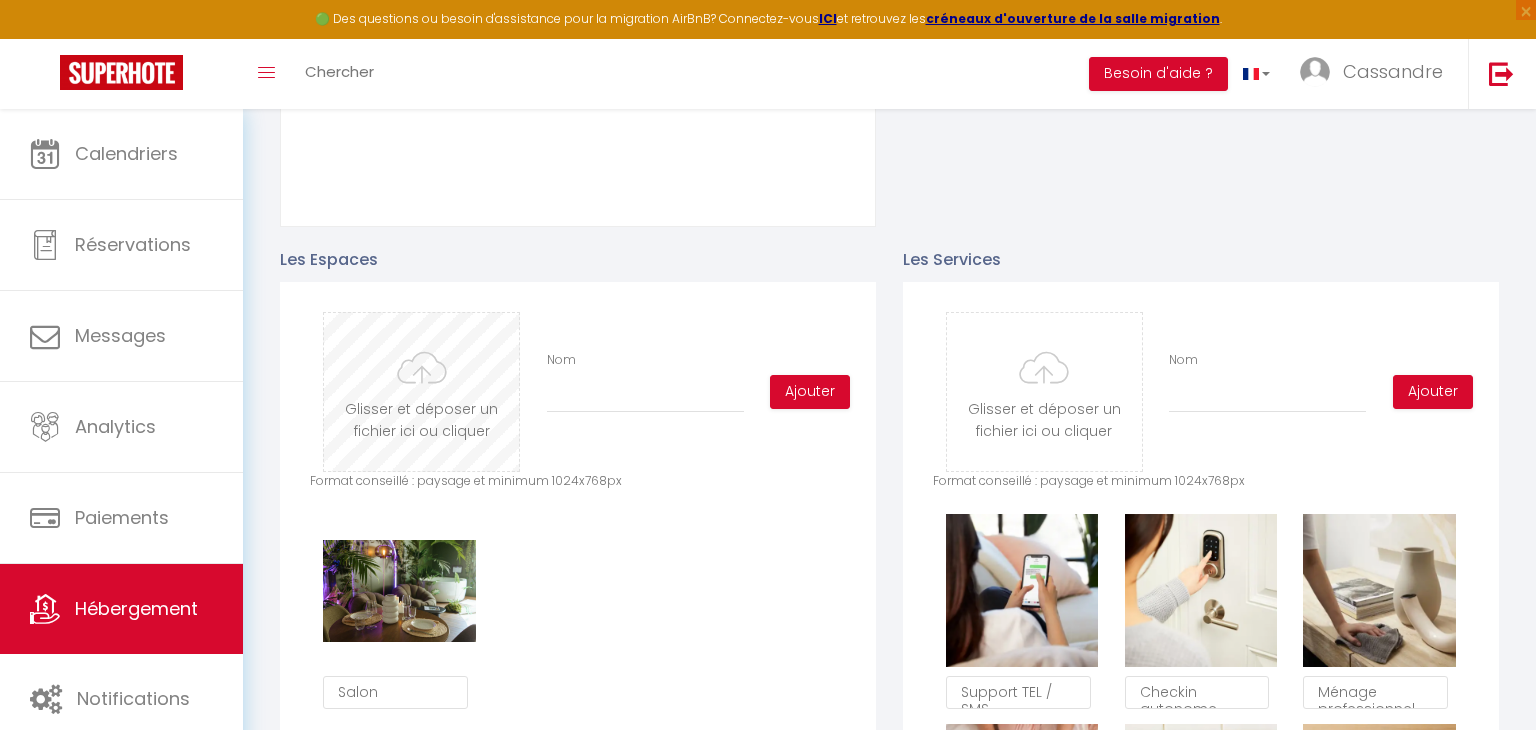
click at [450, 403] on input "file" at bounding box center [421, 392] width 195 height 158
type input "C:\fakepath\LAgenceStudioEugenieVincent-3508.jpg"
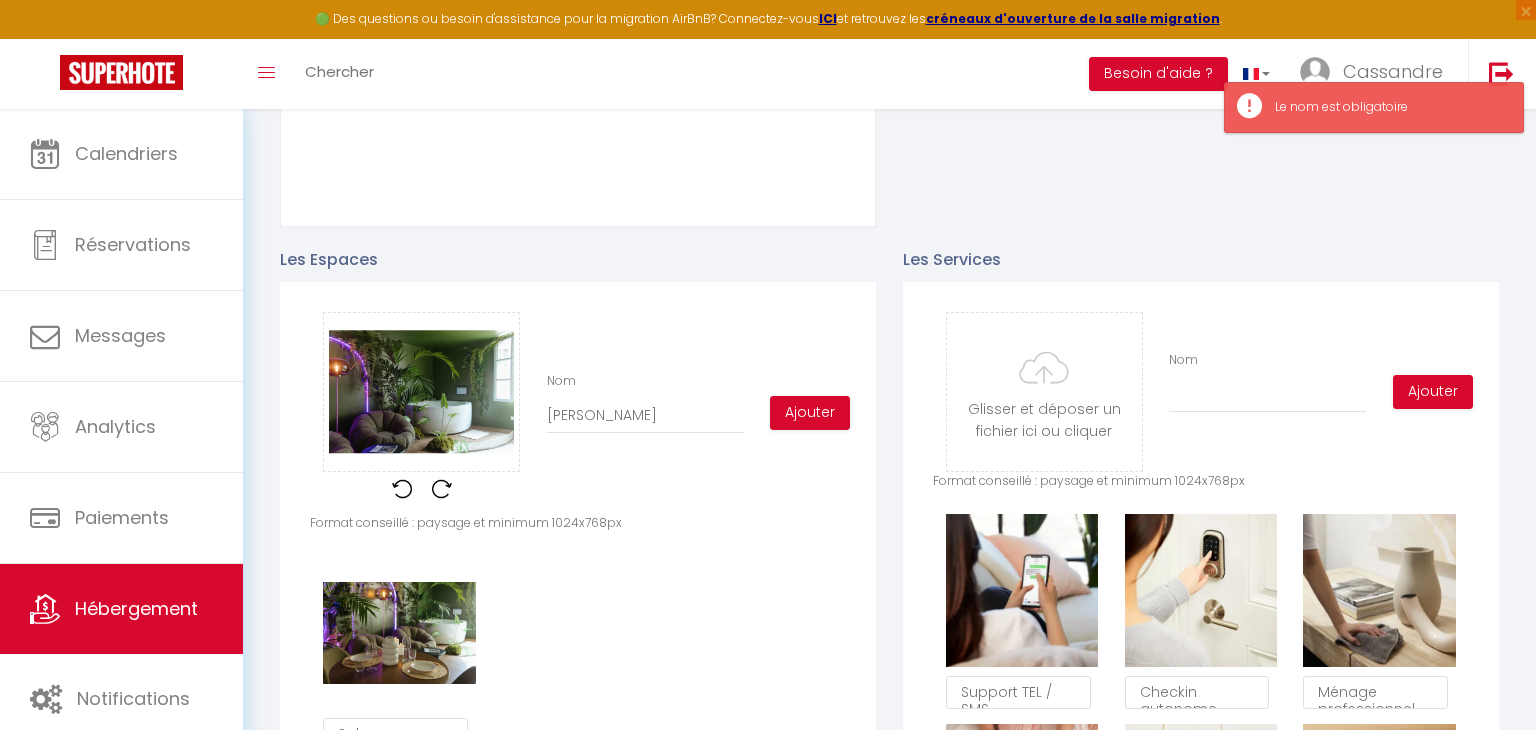
scroll to position [237, 0]
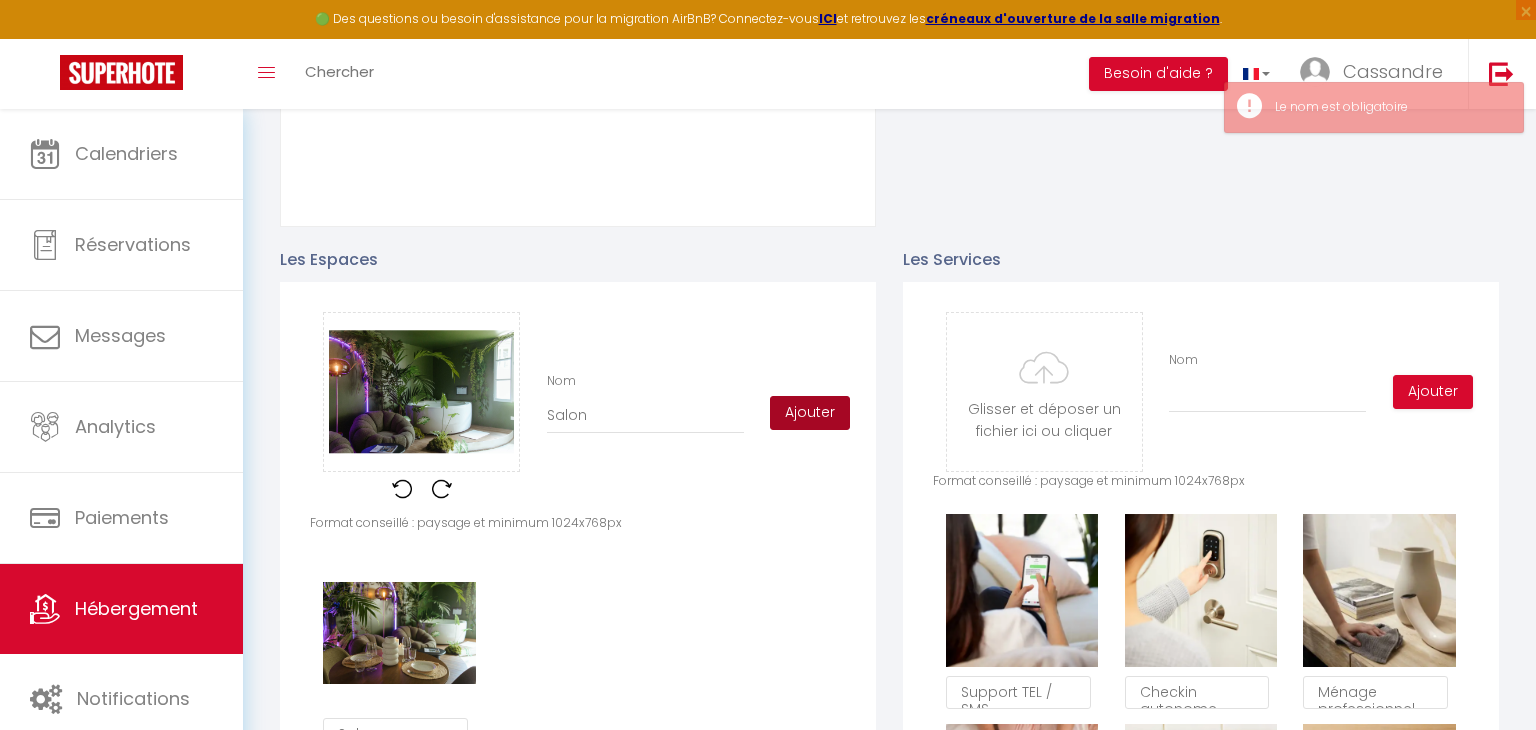
type input "Salon"
click at [787, 412] on button "Ajouter" at bounding box center [810, 413] width 80 height 34
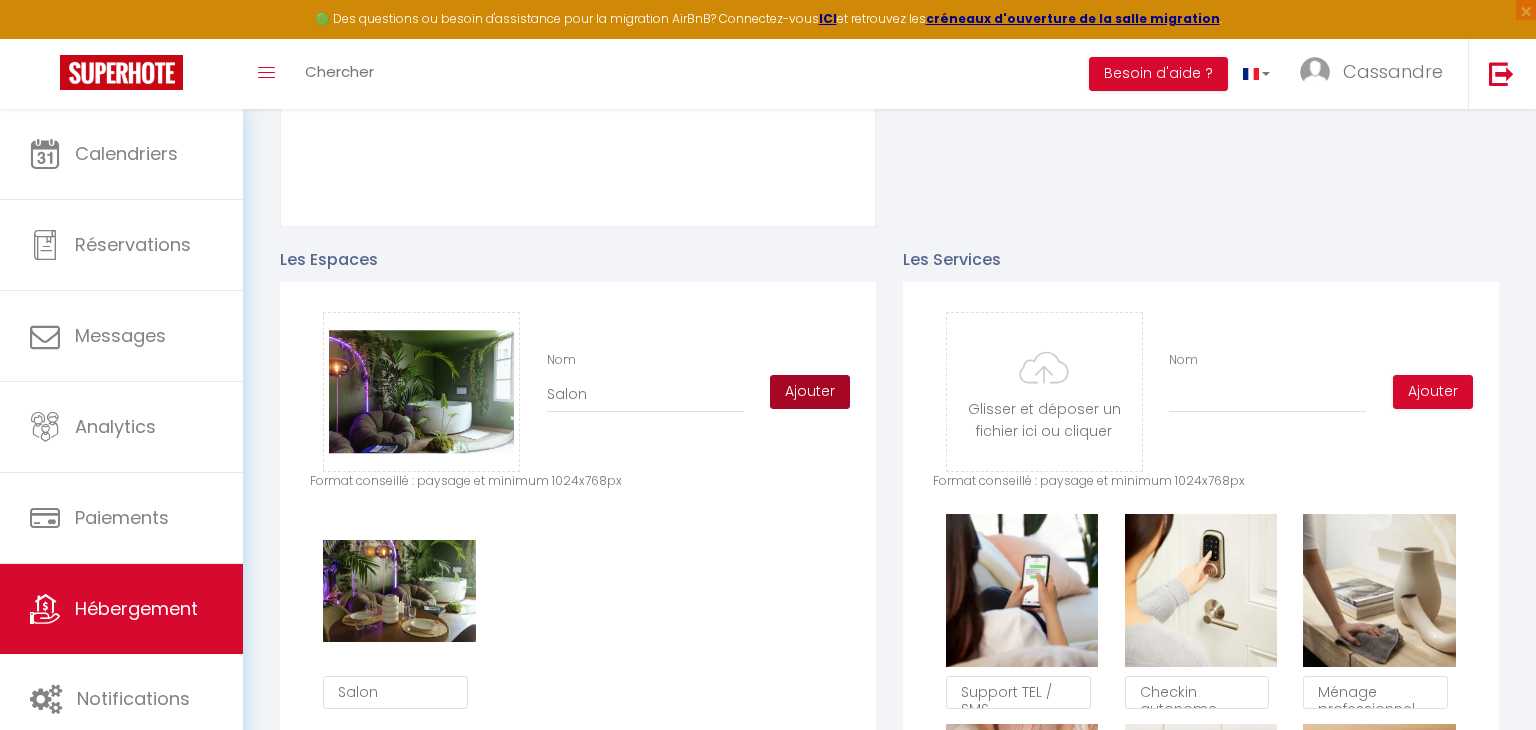
click at [807, 386] on button "Ajouter" at bounding box center [810, 392] width 80 height 34
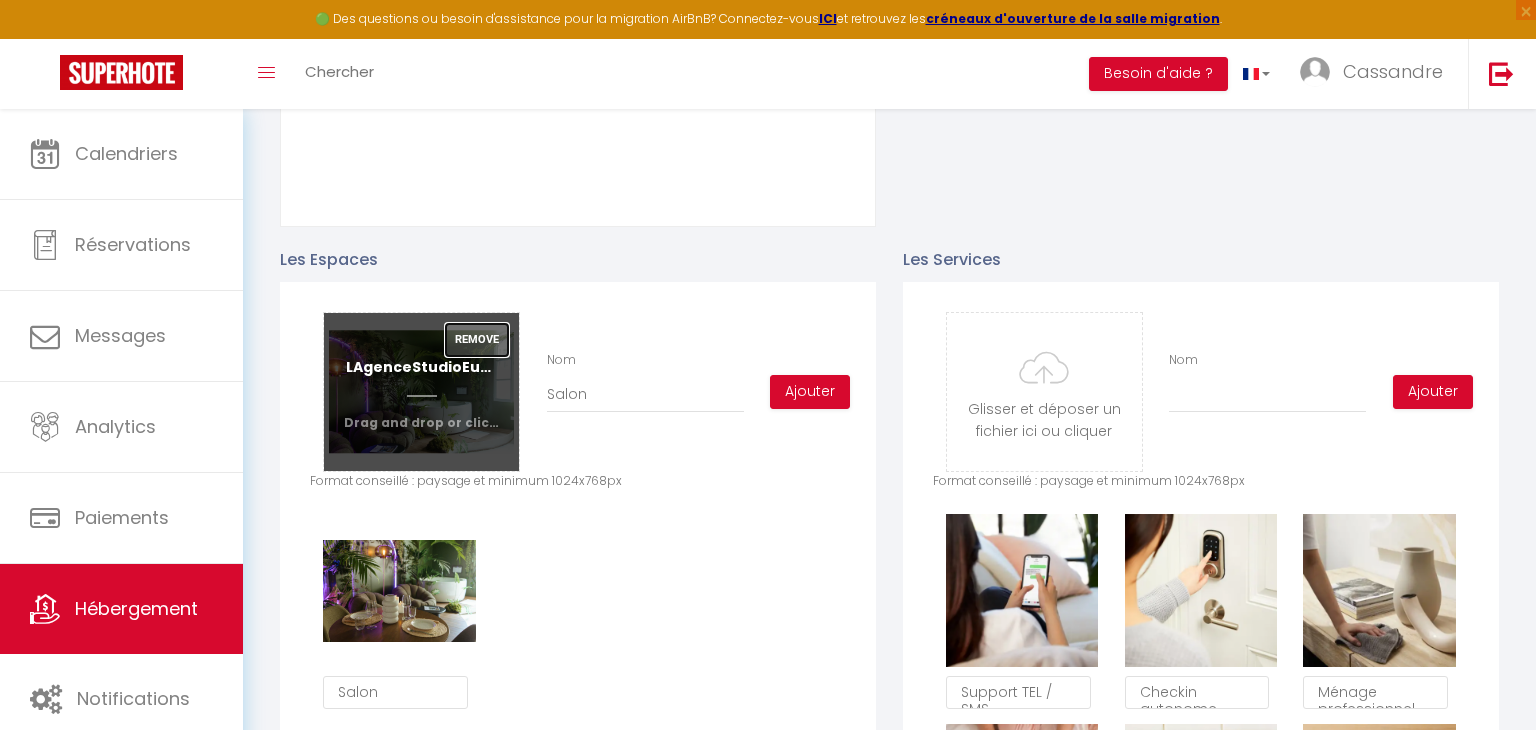
click at [466, 341] on button "Remove" at bounding box center [477, 340] width 64 height 34
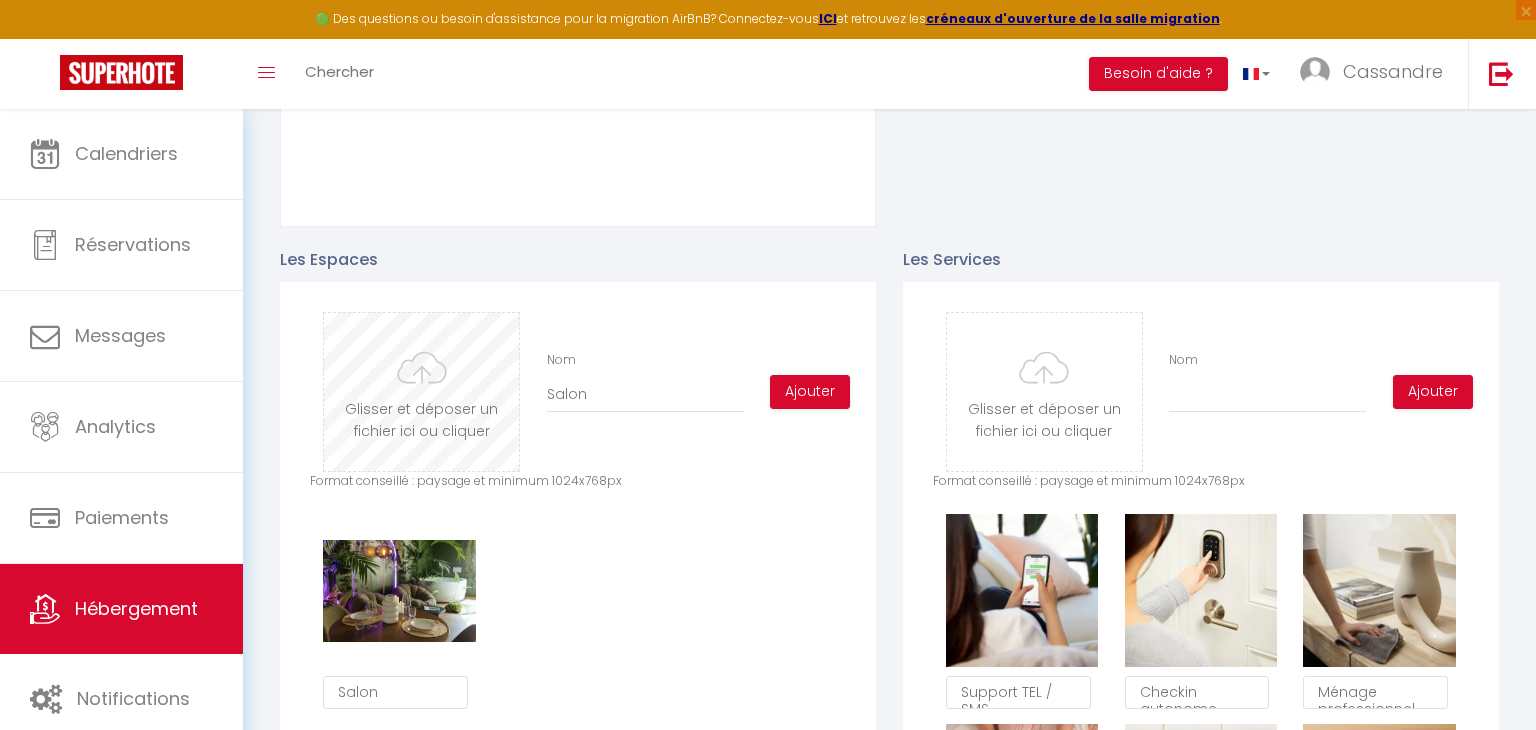
click at [466, 341] on input "file" at bounding box center [421, 392] width 195 height 158
type input "C:\fakepath\LAgenceStudioEugenieVincent-3566.jpg"
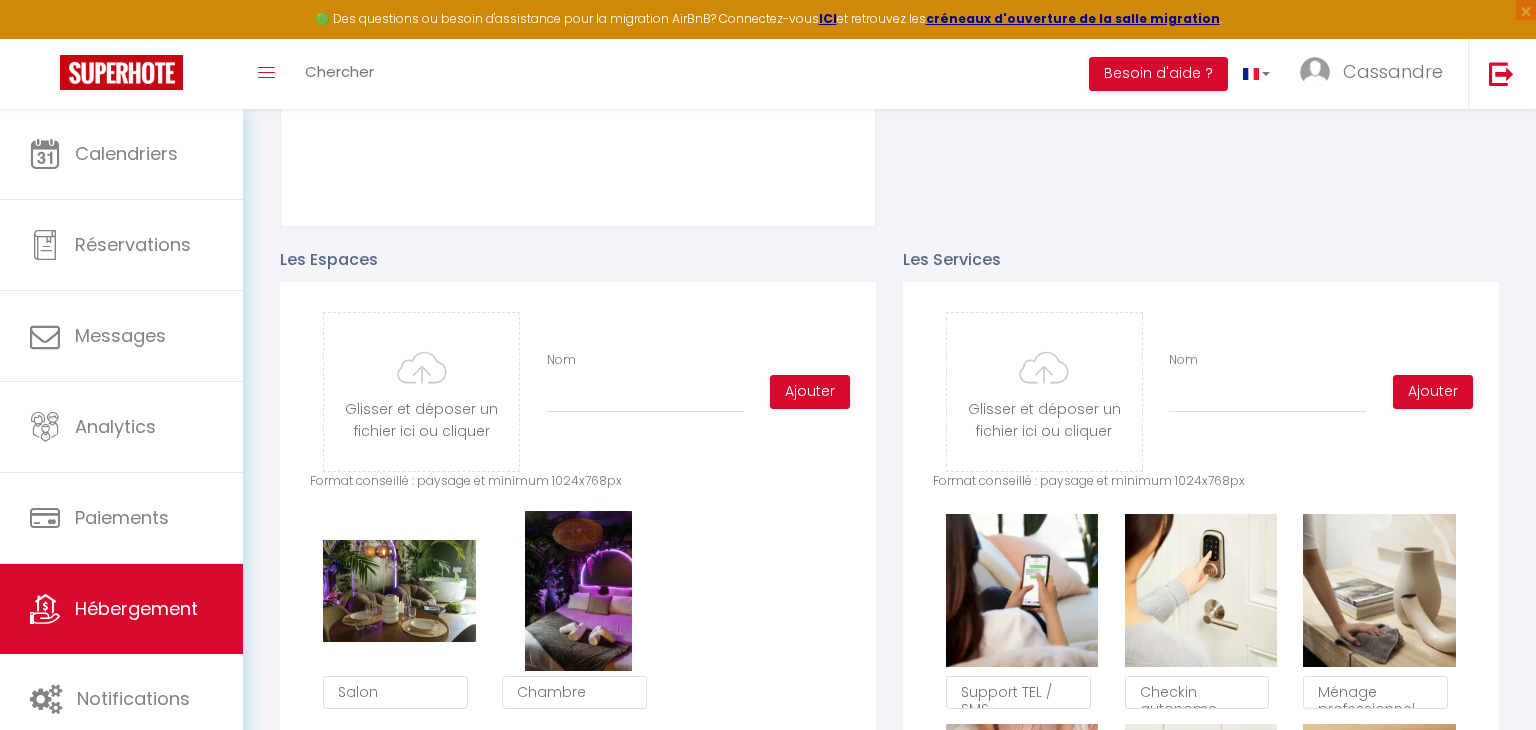
scroll to position [237, 0]
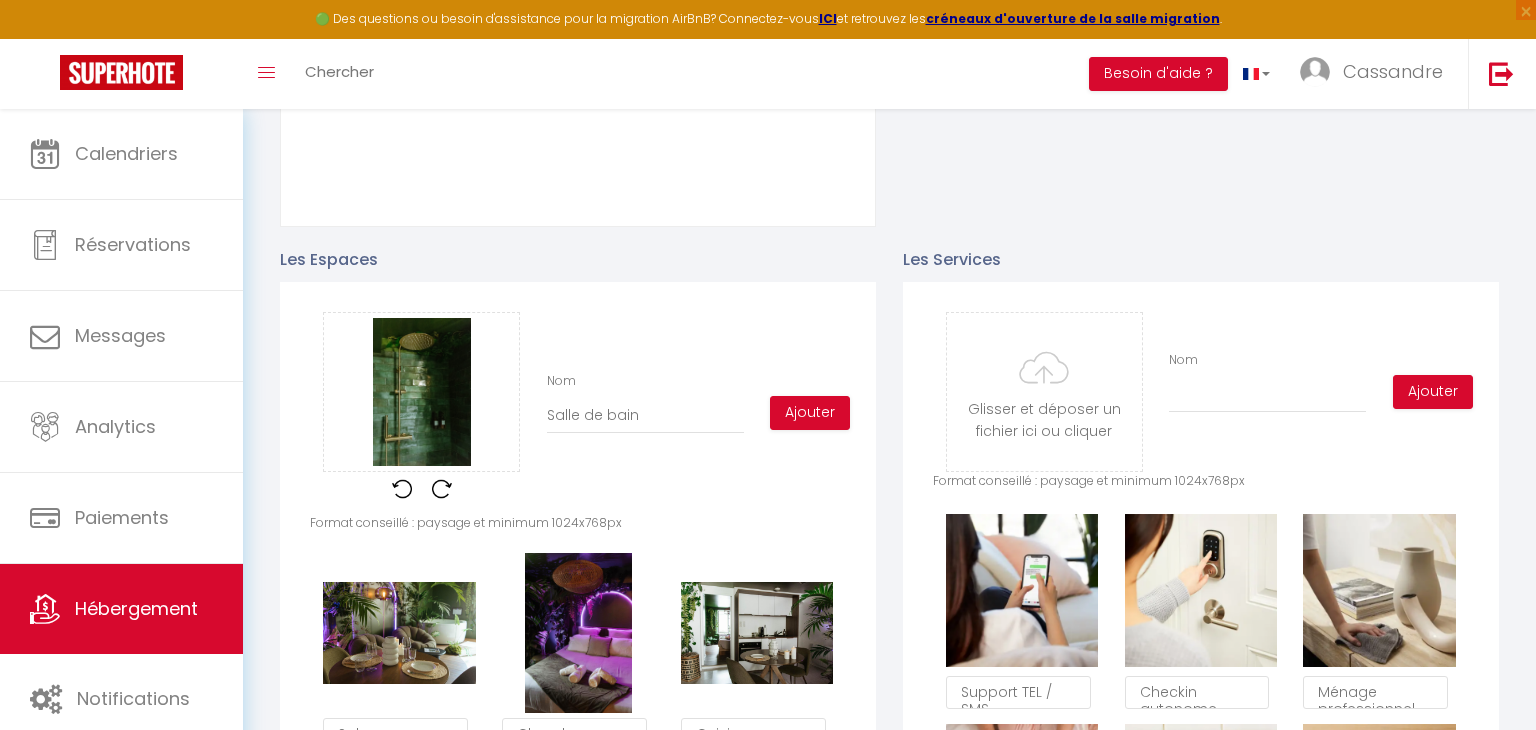
scroll to position [237, 0]
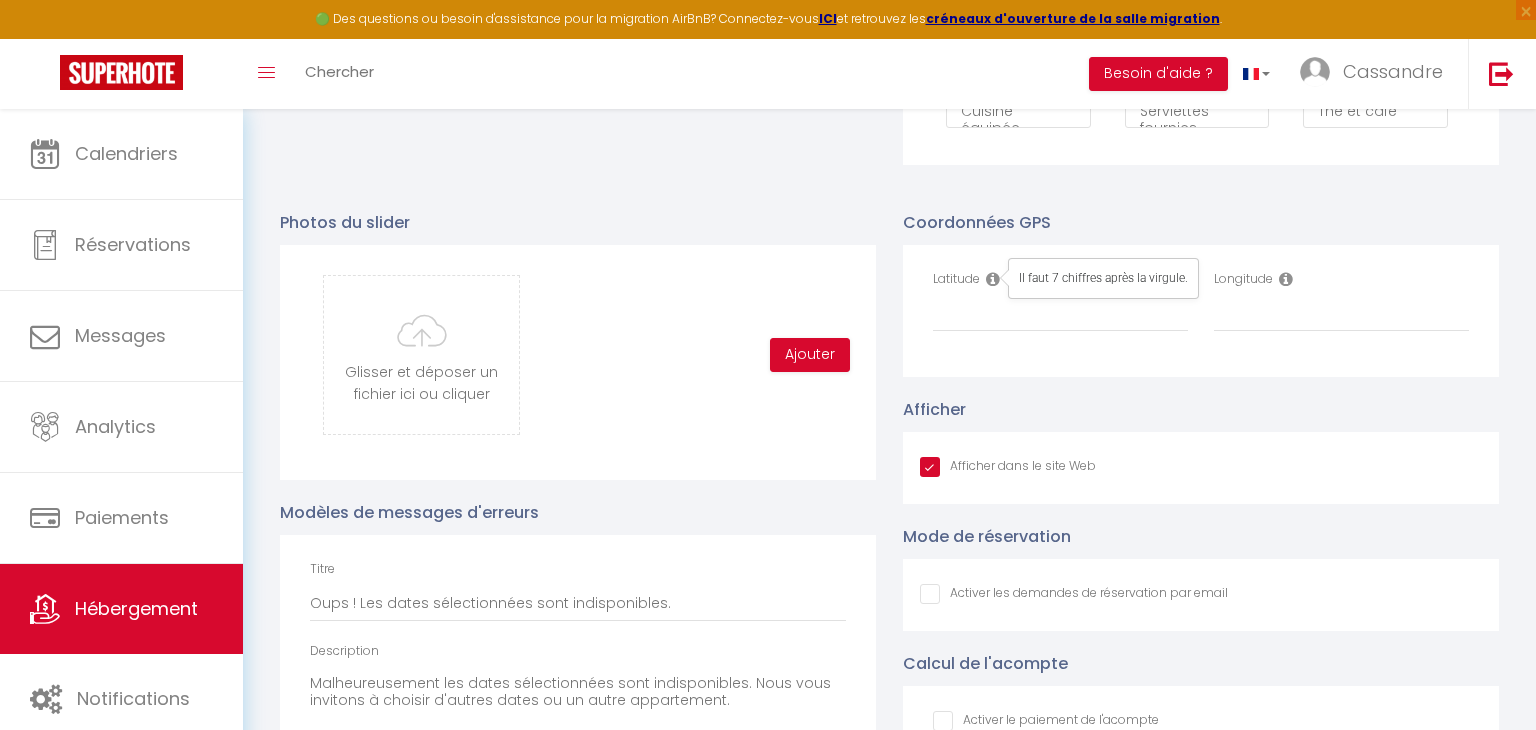
scroll to position [237, 0]
